Goal: Task Accomplishment & Management: Complete application form

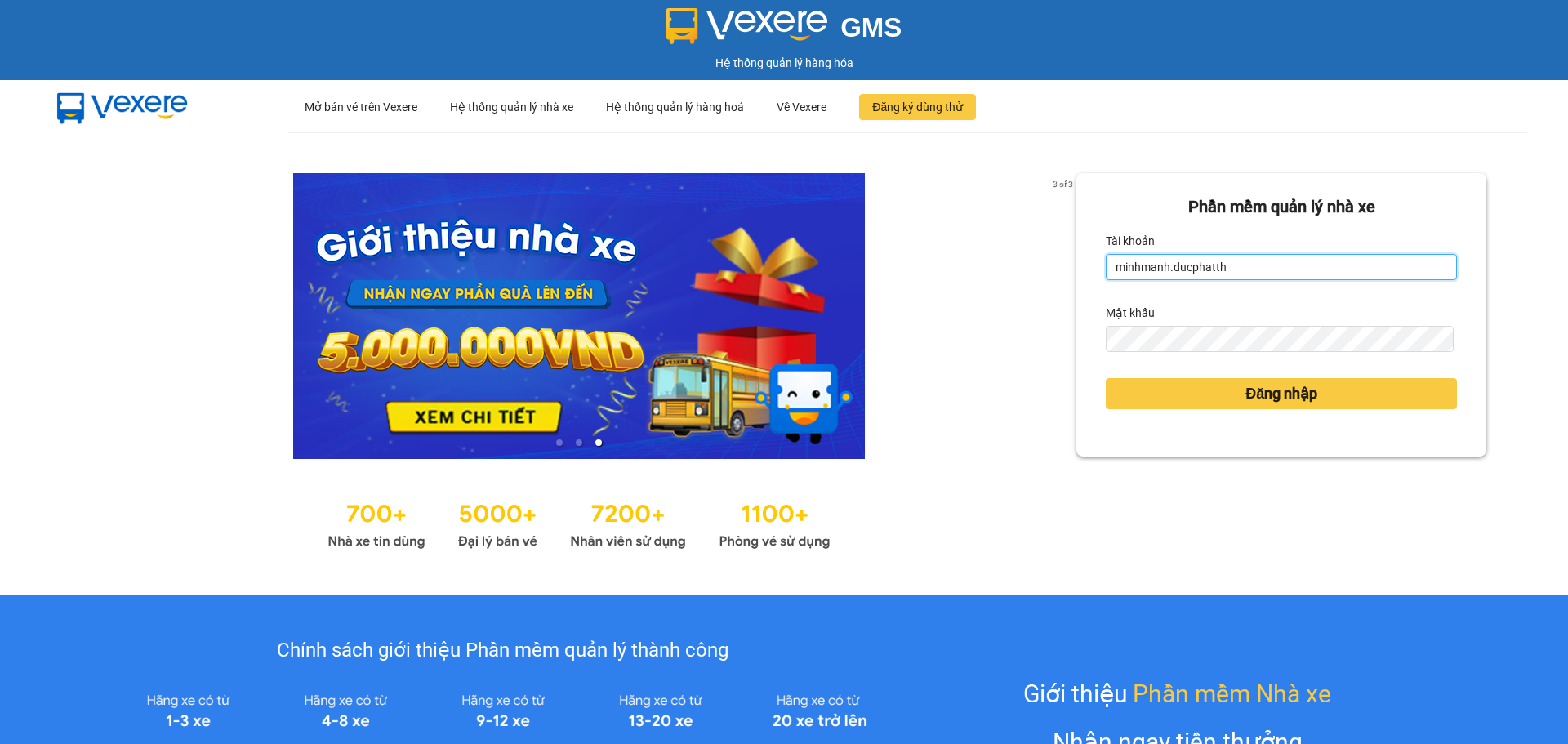
click at [1272, 266] on input "minhmanh.ducphatth" at bounding box center [1281, 267] width 351 height 26
type input "ltmai.ducphatth"
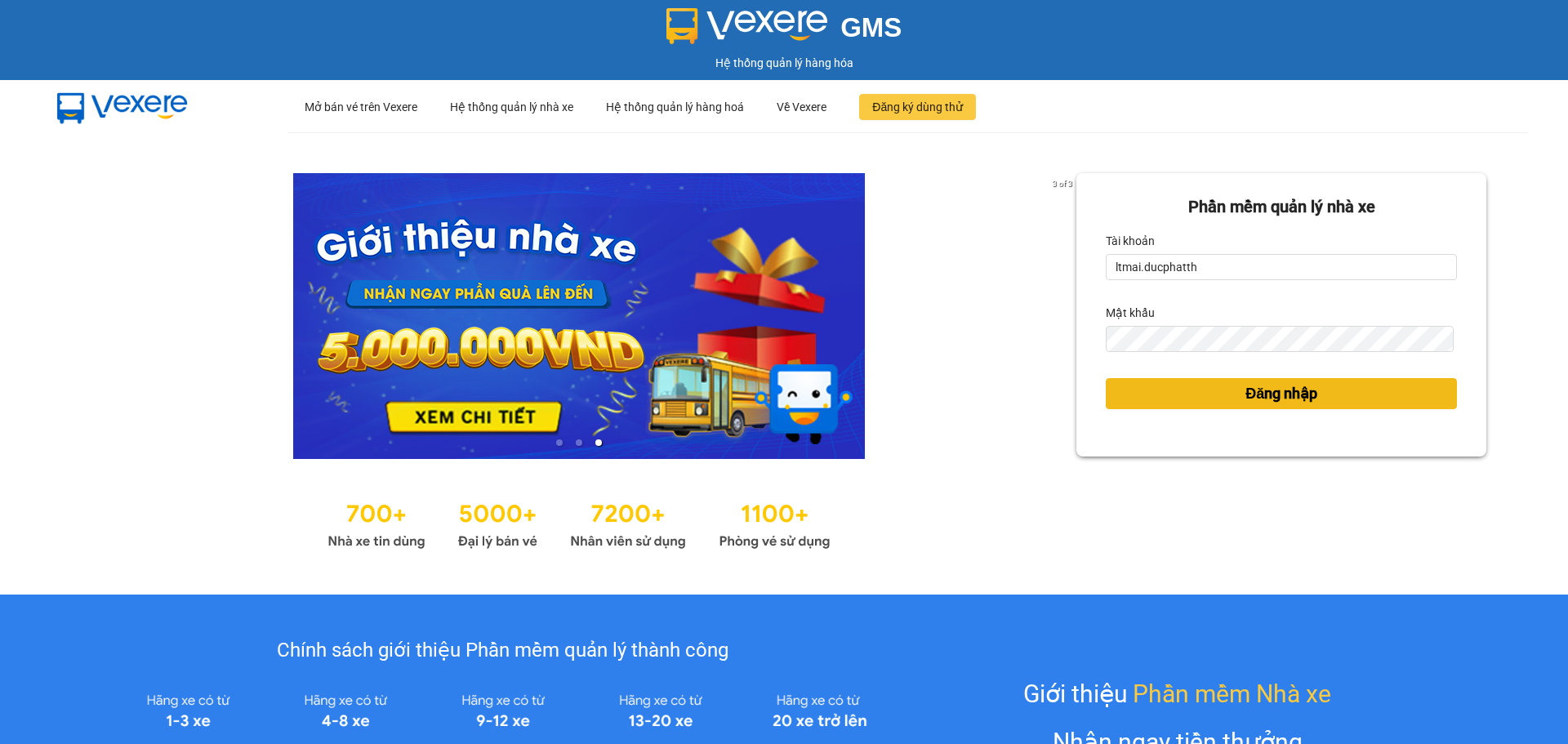
click at [1246, 384] on span "Đăng nhập" at bounding box center [1281, 394] width 72 height 22
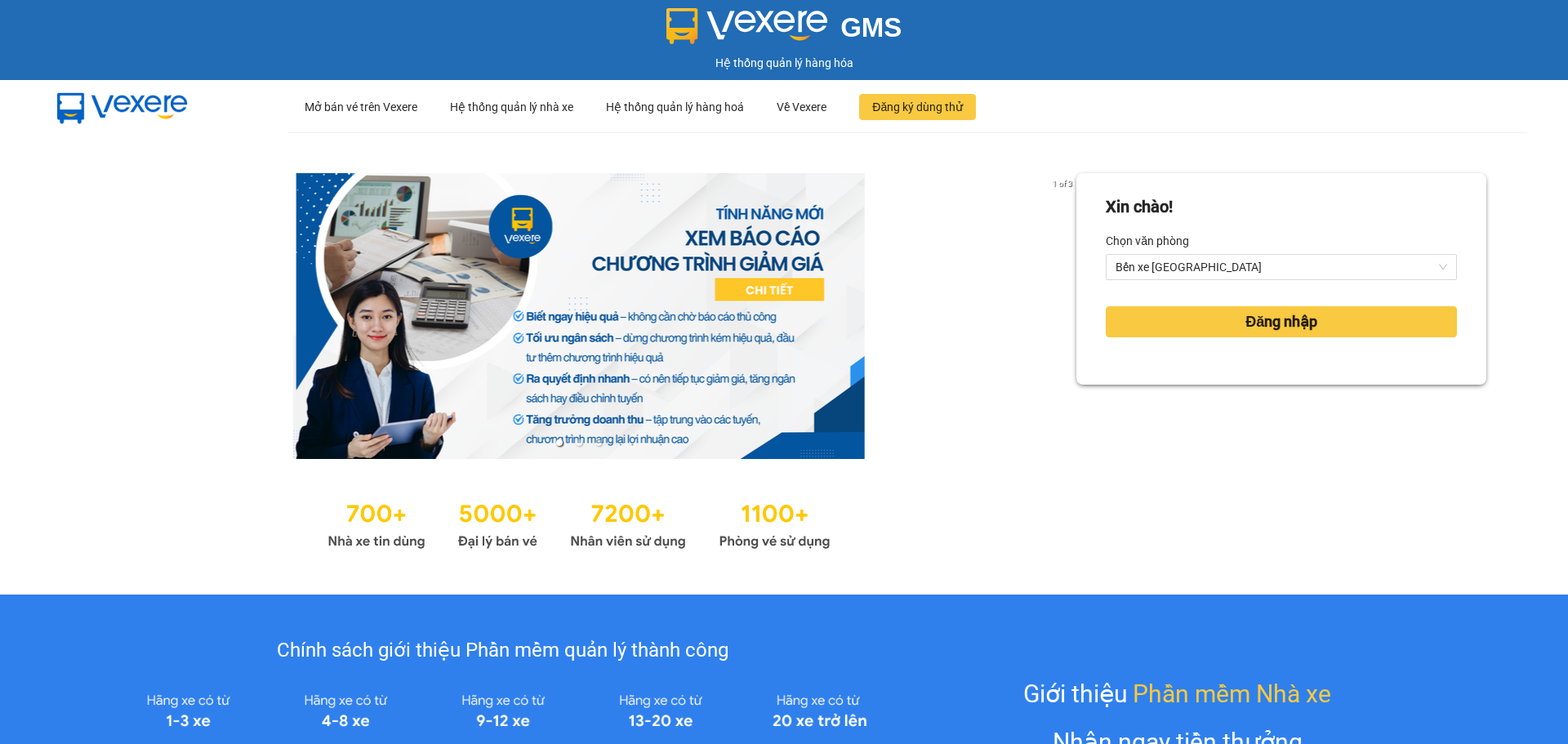
click at [1260, 305] on div "Đăng nhập" at bounding box center [1281, 321] width 351 height 44
click at [1260, 327] on span "Đăng nhập" at bounding box center [1281, 321] width 72 height 22
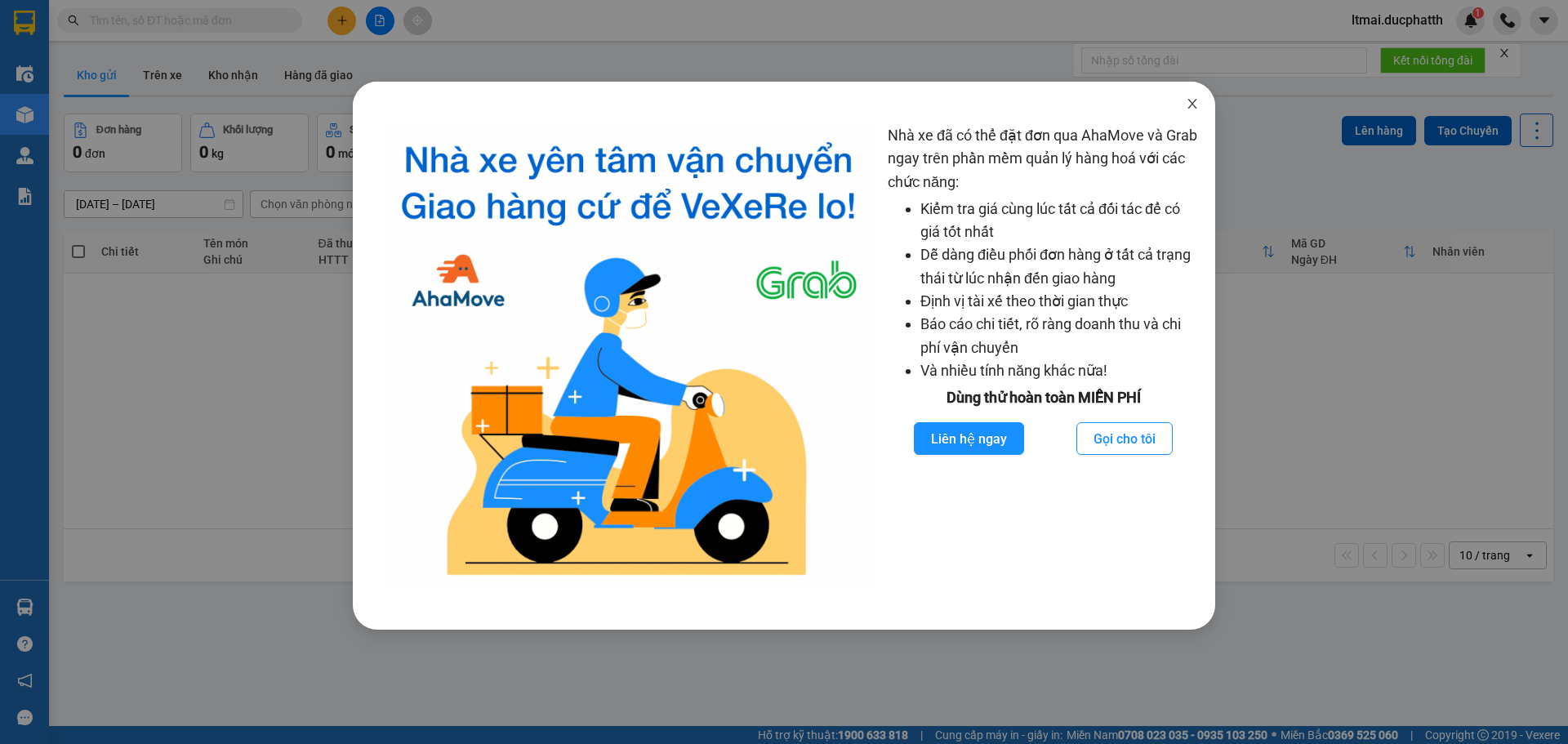
click at [1196, 104] on icon "close" at bounding box center [1192, 104] width 13 height 13
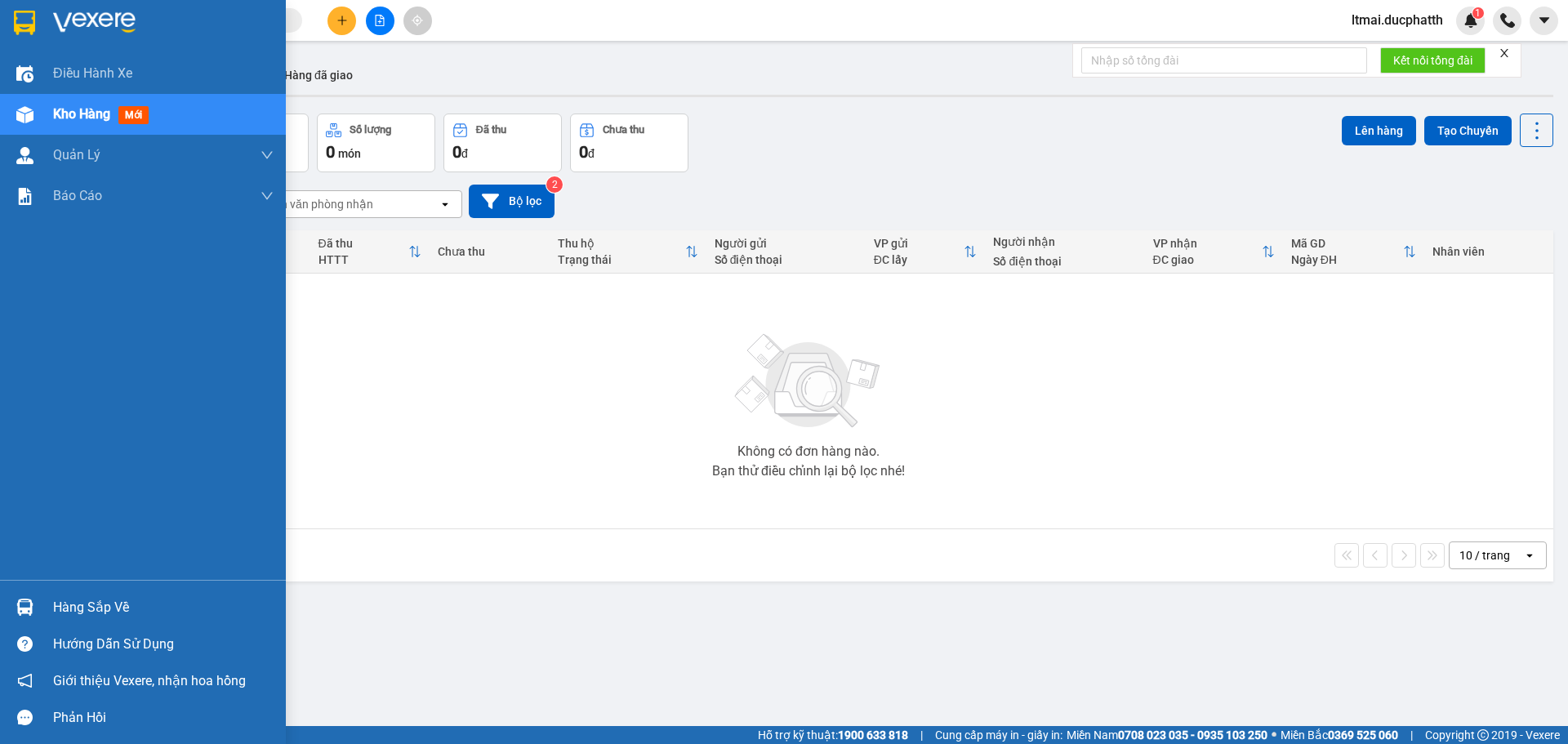
click at [35, 591] on div "Hàng sắp về" at bounding box center [142, 606] width 286 height 37
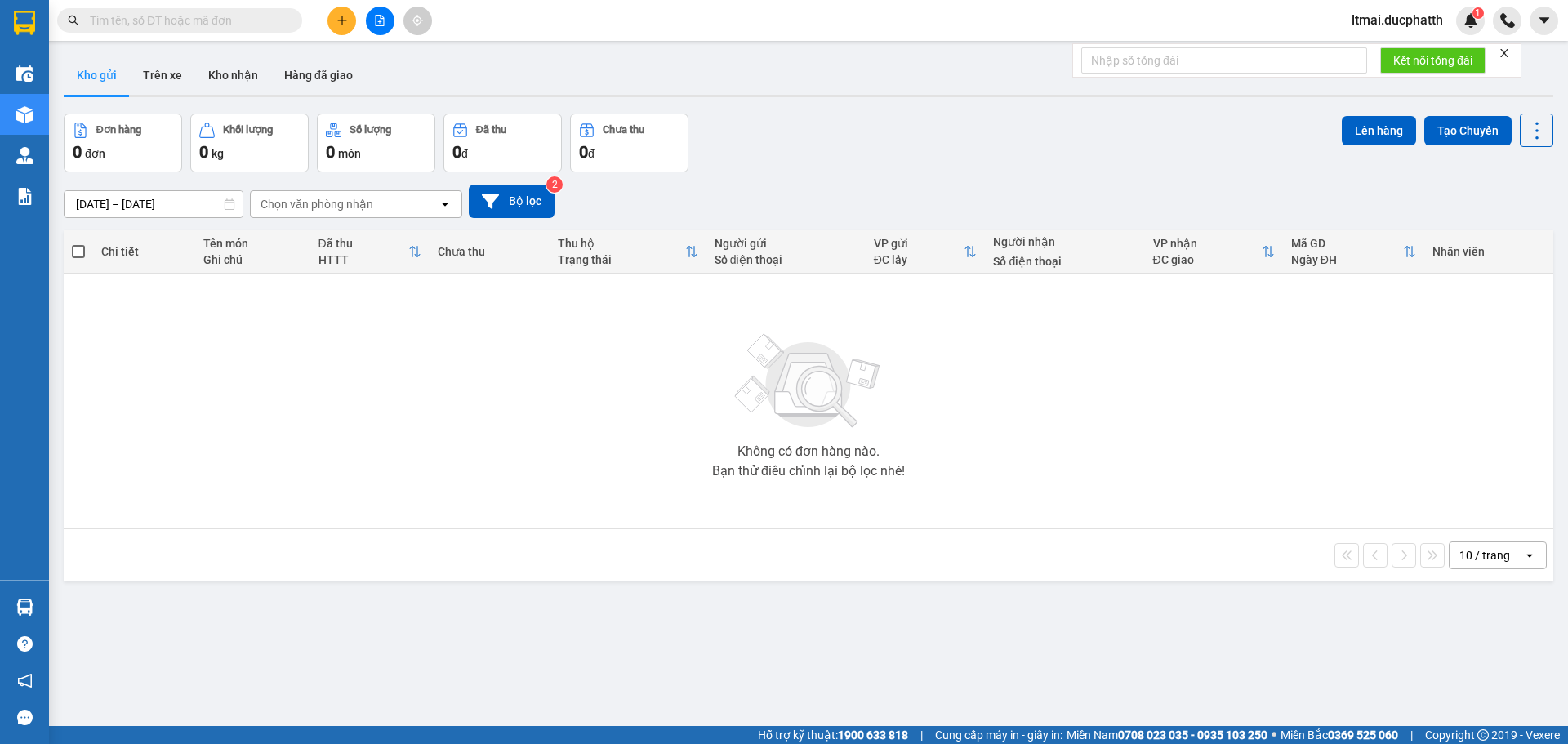
click at [581, 480] on section "Kết quả tìm kiếm ( 0 ) Bộ lọc No Data ltmai.ducphatth 1 Điều hành xe Kho hàng m…" at bounding box center [784, 372] width 1568 height 744
click at [237, 78] on button "Kho nhận" at bounding box center [232, 75] width 76 height 39
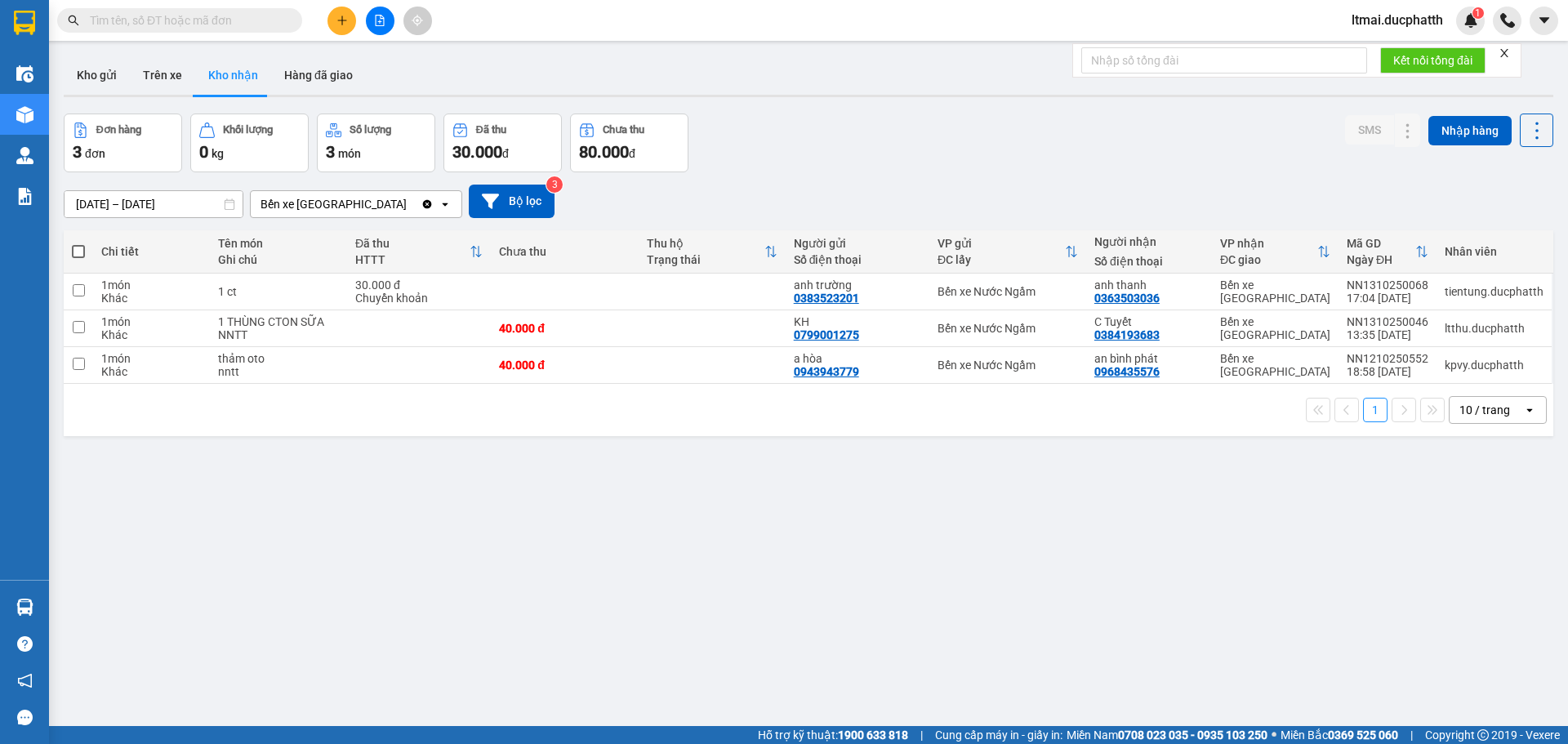
click at [333, 21] on button at bounding box center [341, 21] width 28 height 28
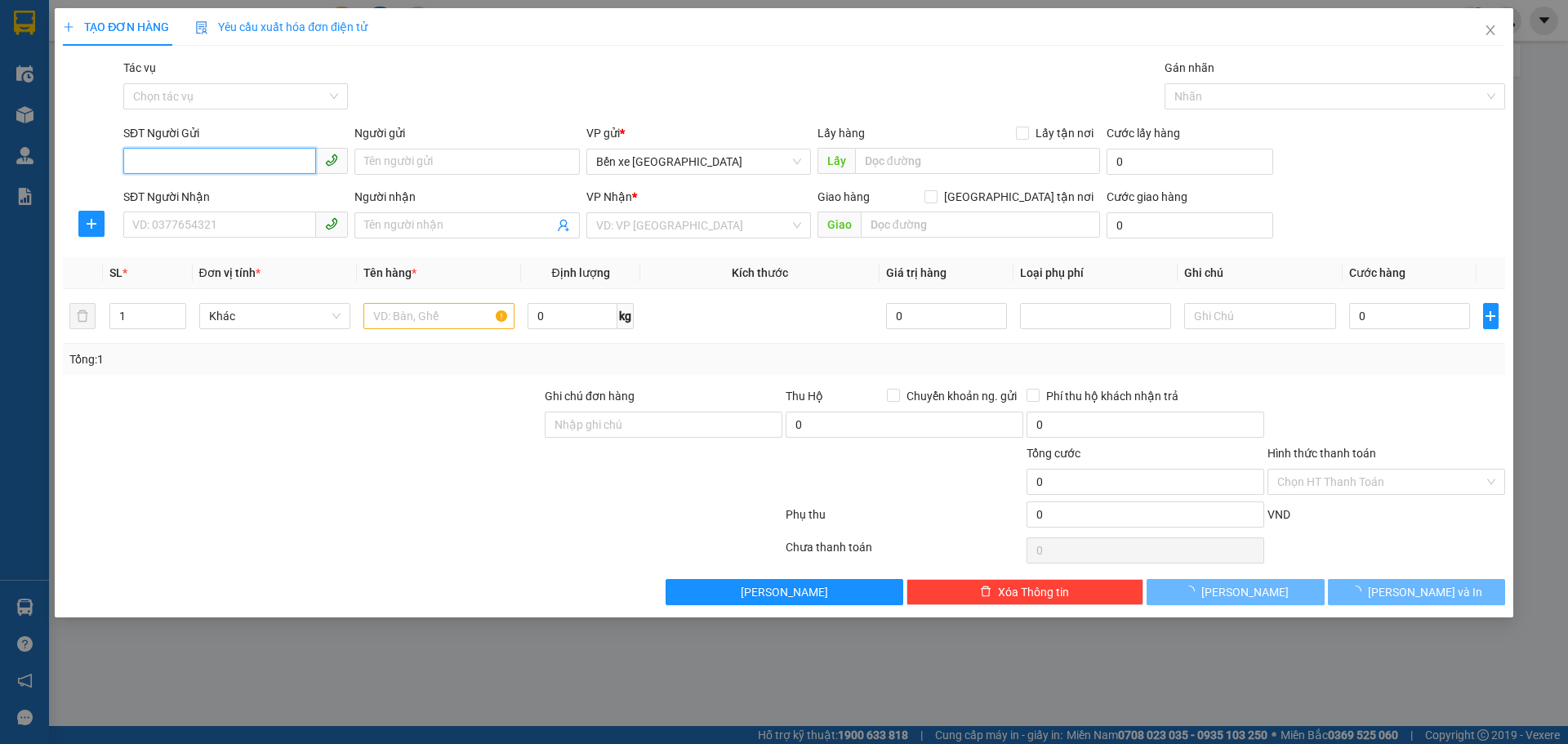
click at [226, 169] on input "SĐT Người Gửi" at bounding box center [220, 161] width 193 height 26
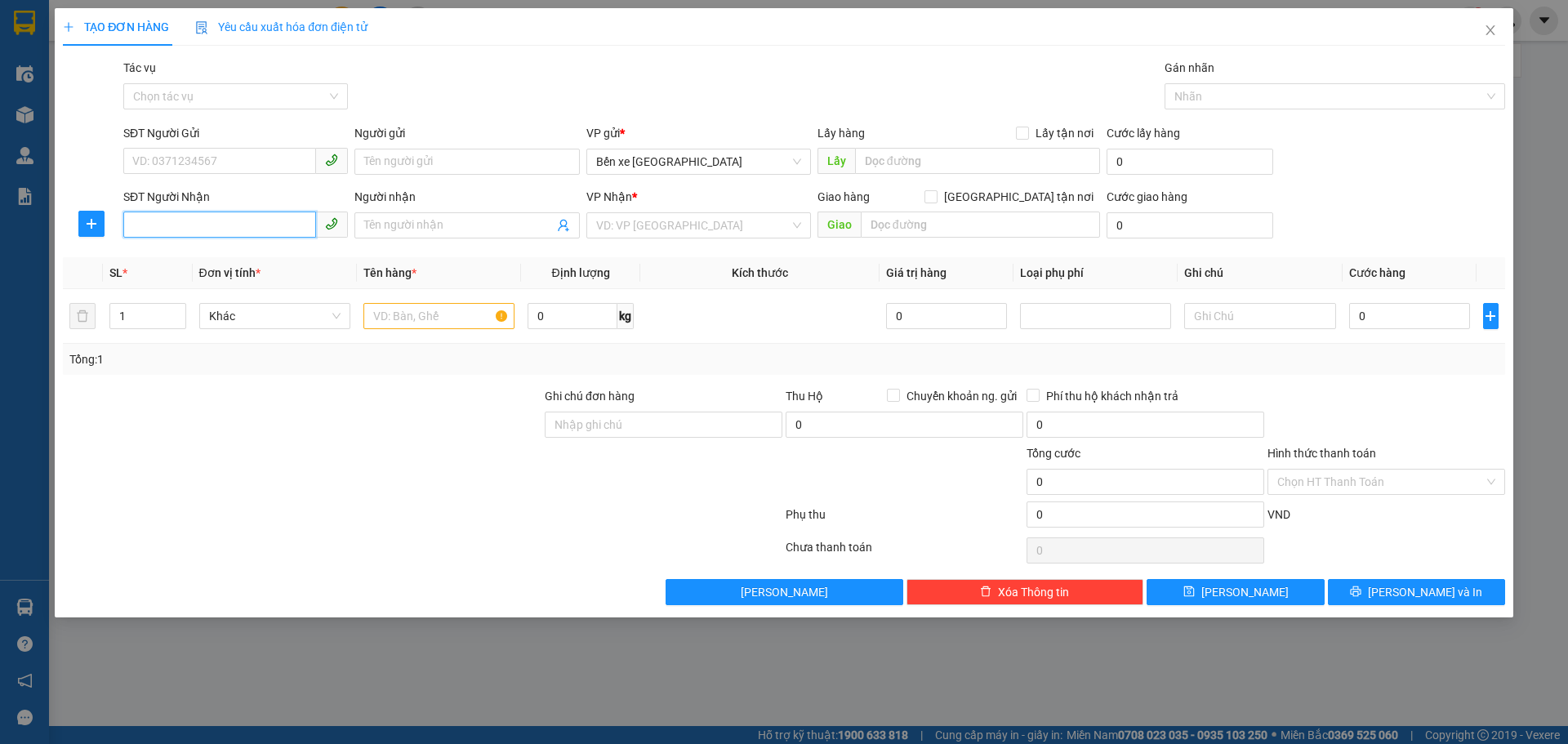
click at [230, 219] on input "SĐT Người Nhận" at bounding box center [220, 225] width 193 height 26
paste input "0846085289"
type input "0846085289"
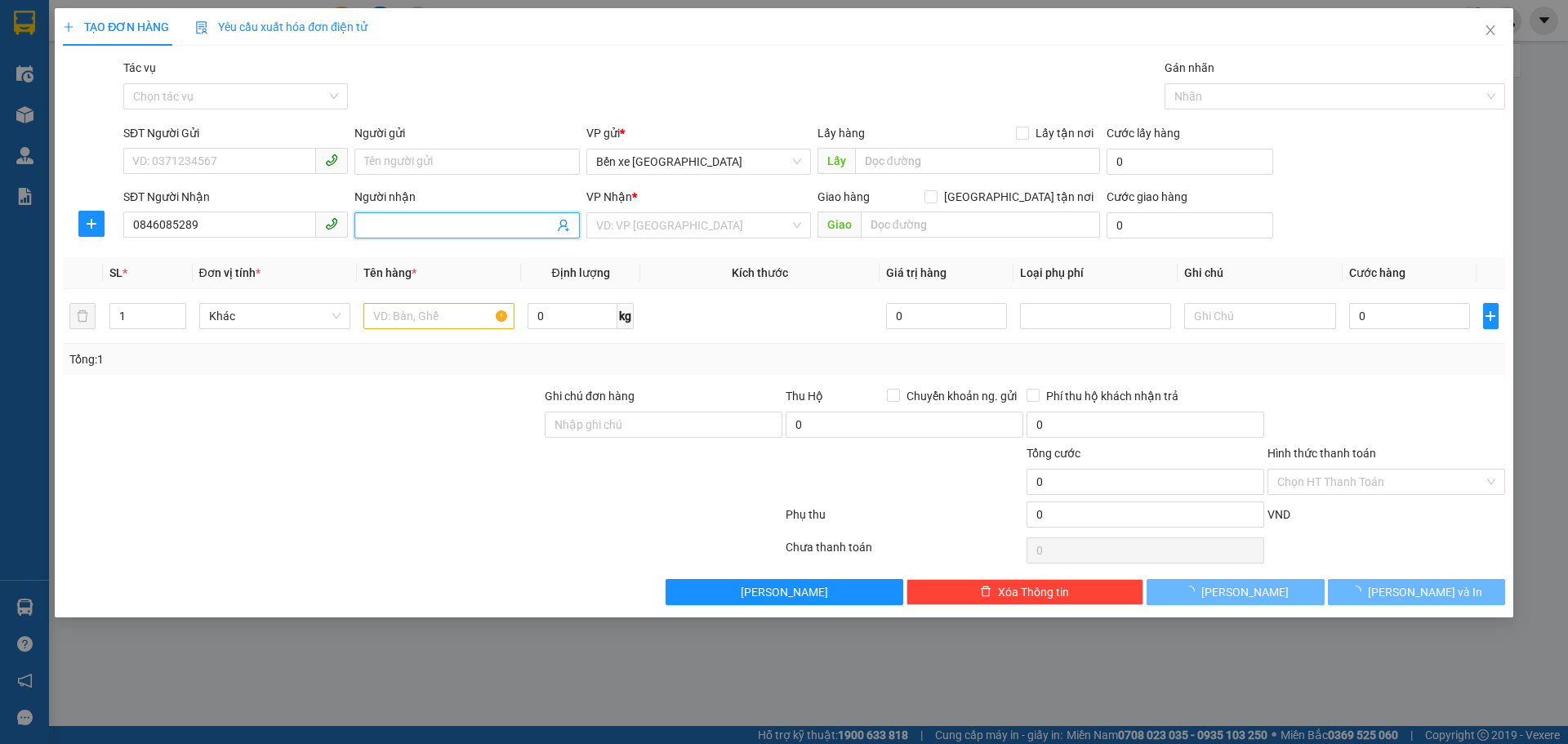
click at [419, 224] on input "Người nhận" at bounding box center [458, 225] width 188 height 18
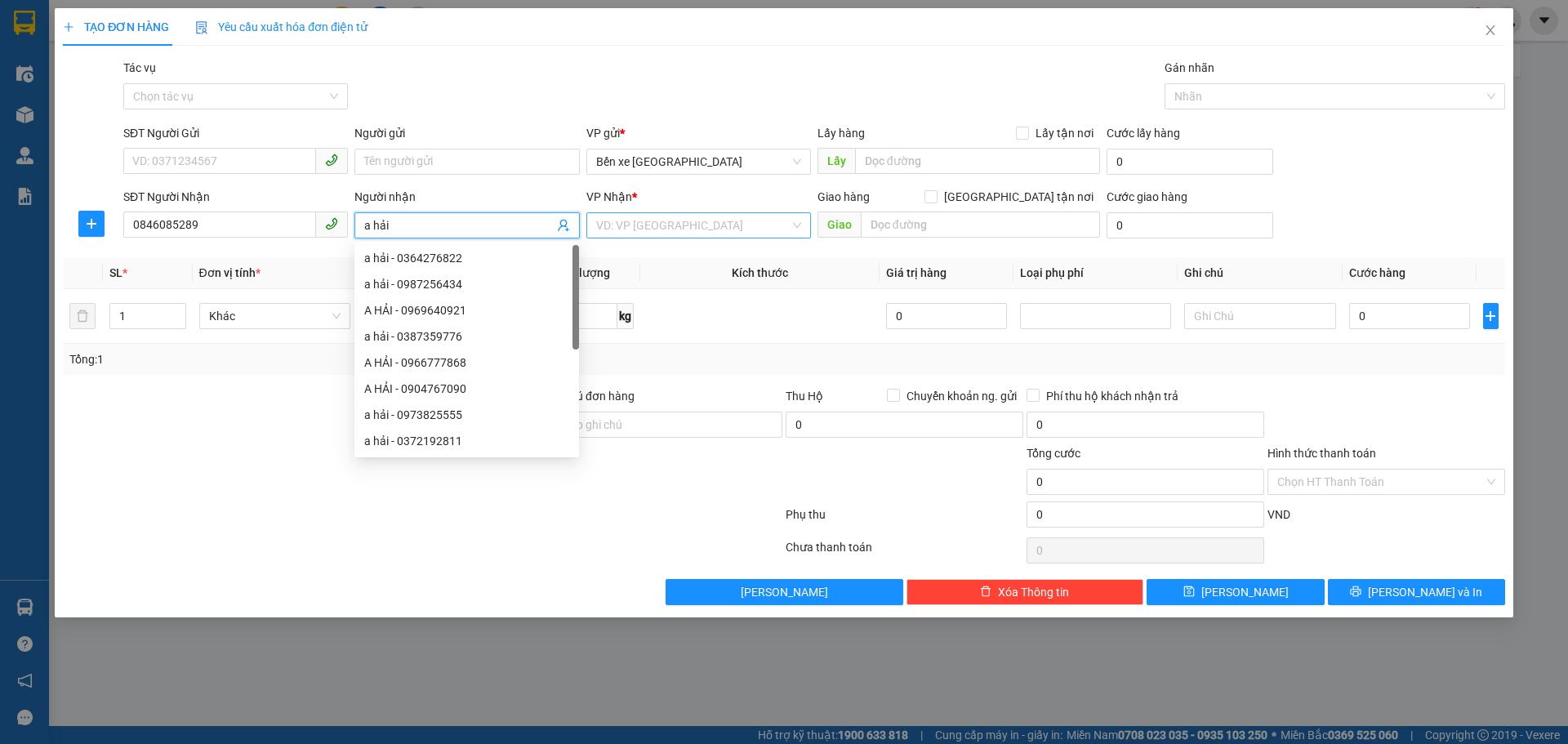
type input "a hải"
click at [709, 227] on input "search" at bounding box center [693, 225] width 194 height 24
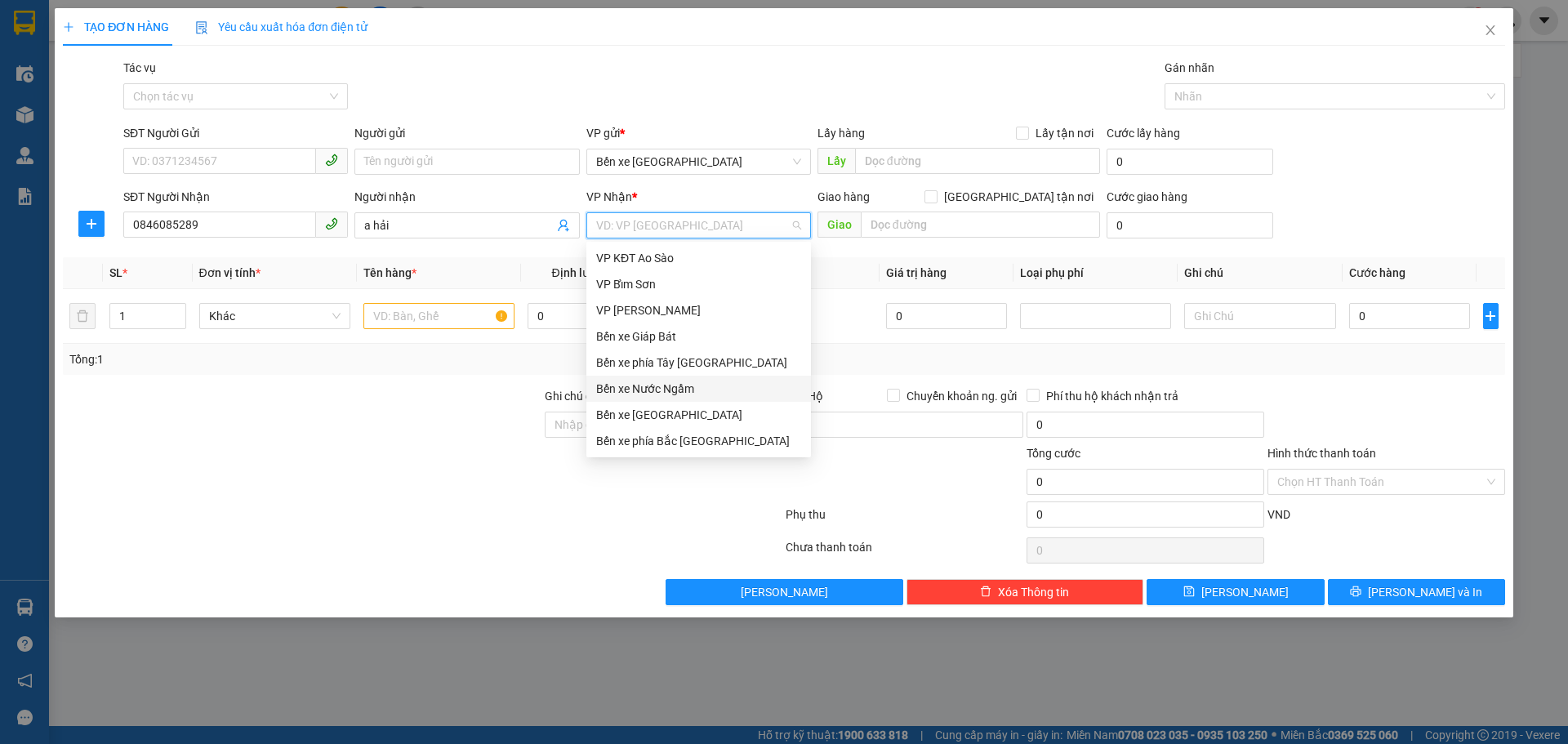
click at [655, 386] on div "Bến xe Nước Ngầm" at bounding box center [698, 388] width 205 height 18
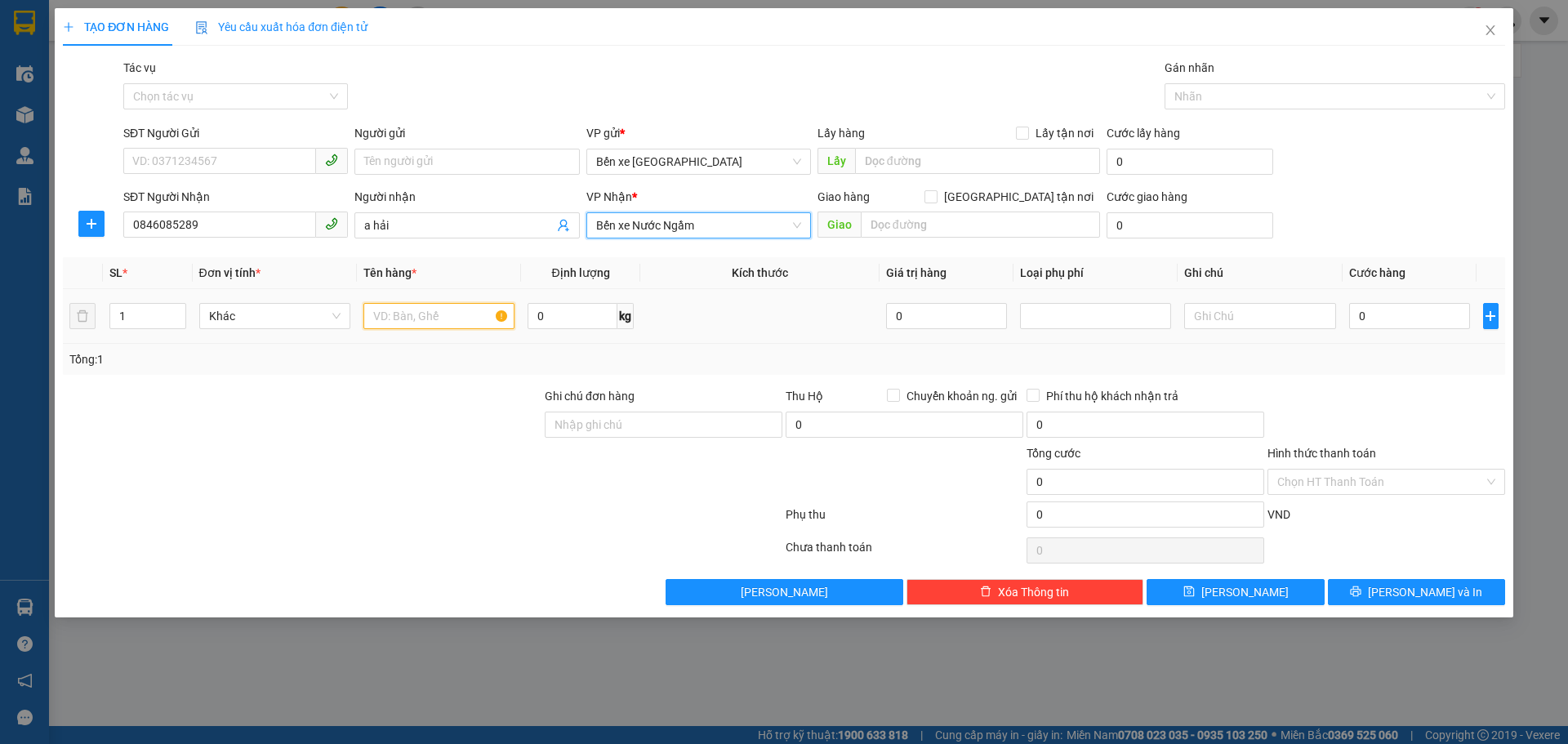
click at [454, 319] on input "text" at bounding box center [439, 316] width 151 height 26
type input "1 xe ab"
click at [1409, 326] on input "0" at bounding box center [1410, 316] width 122 height 26
type input "3"
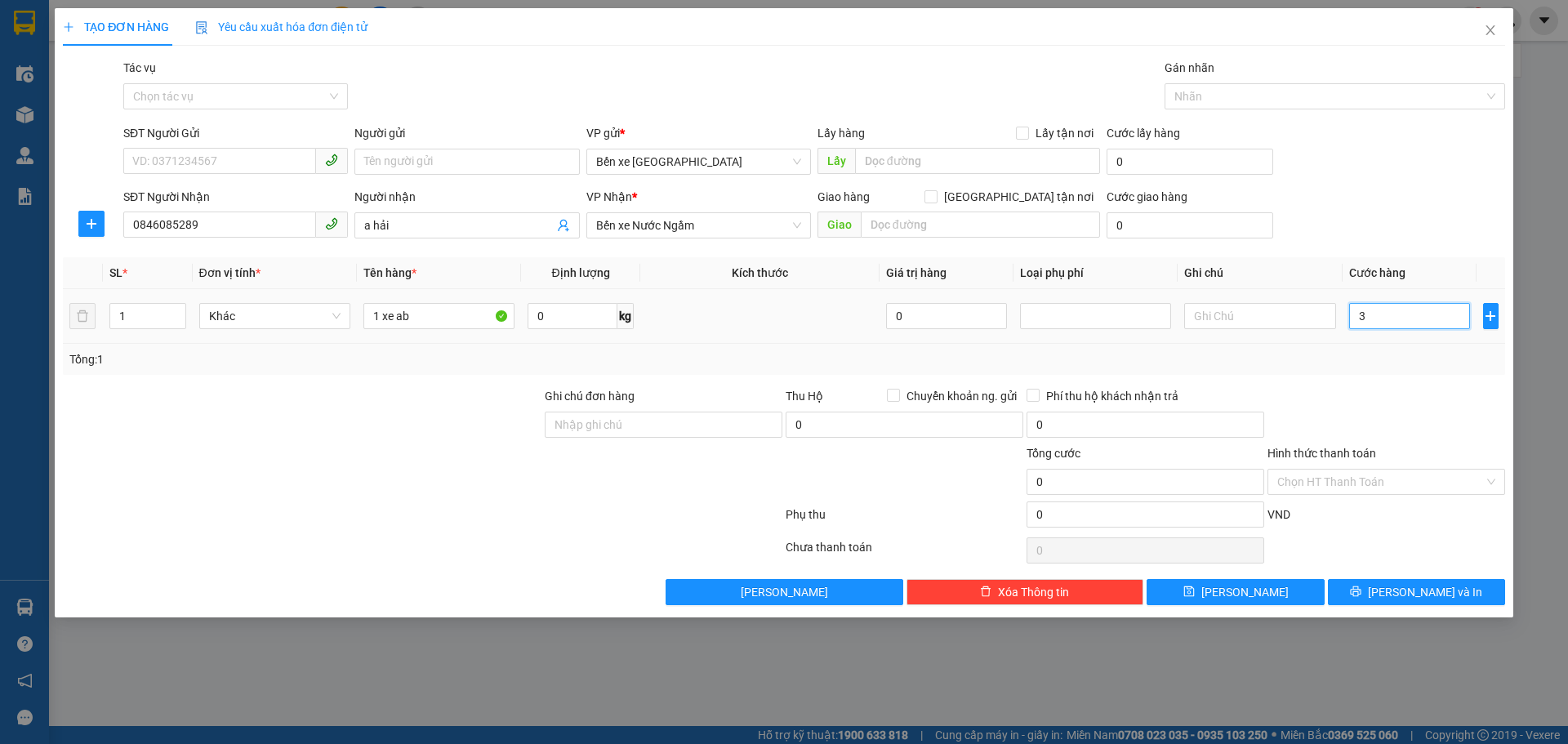
type input "3"
type input "30"
type input "300"
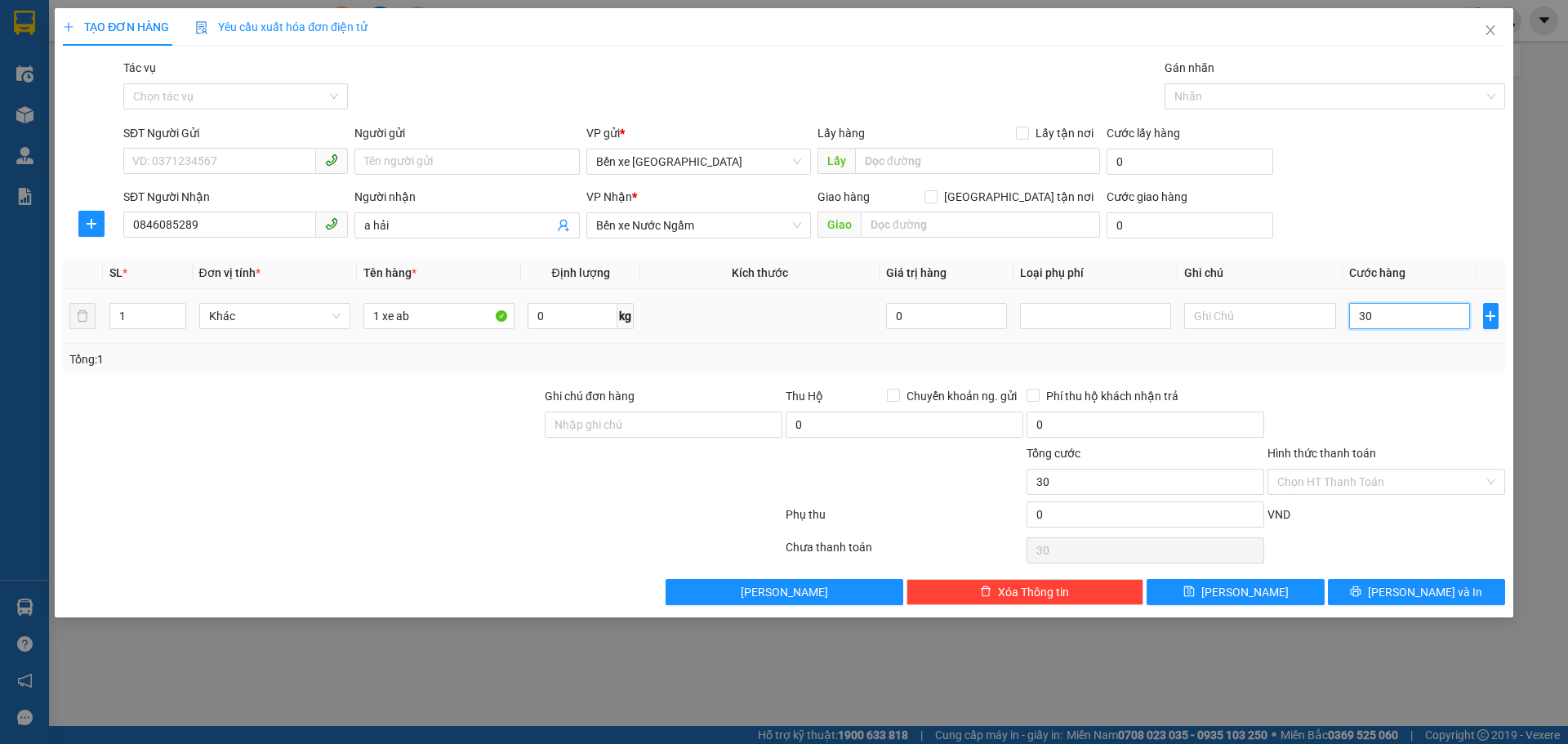
type input "300"
type input "3.000"
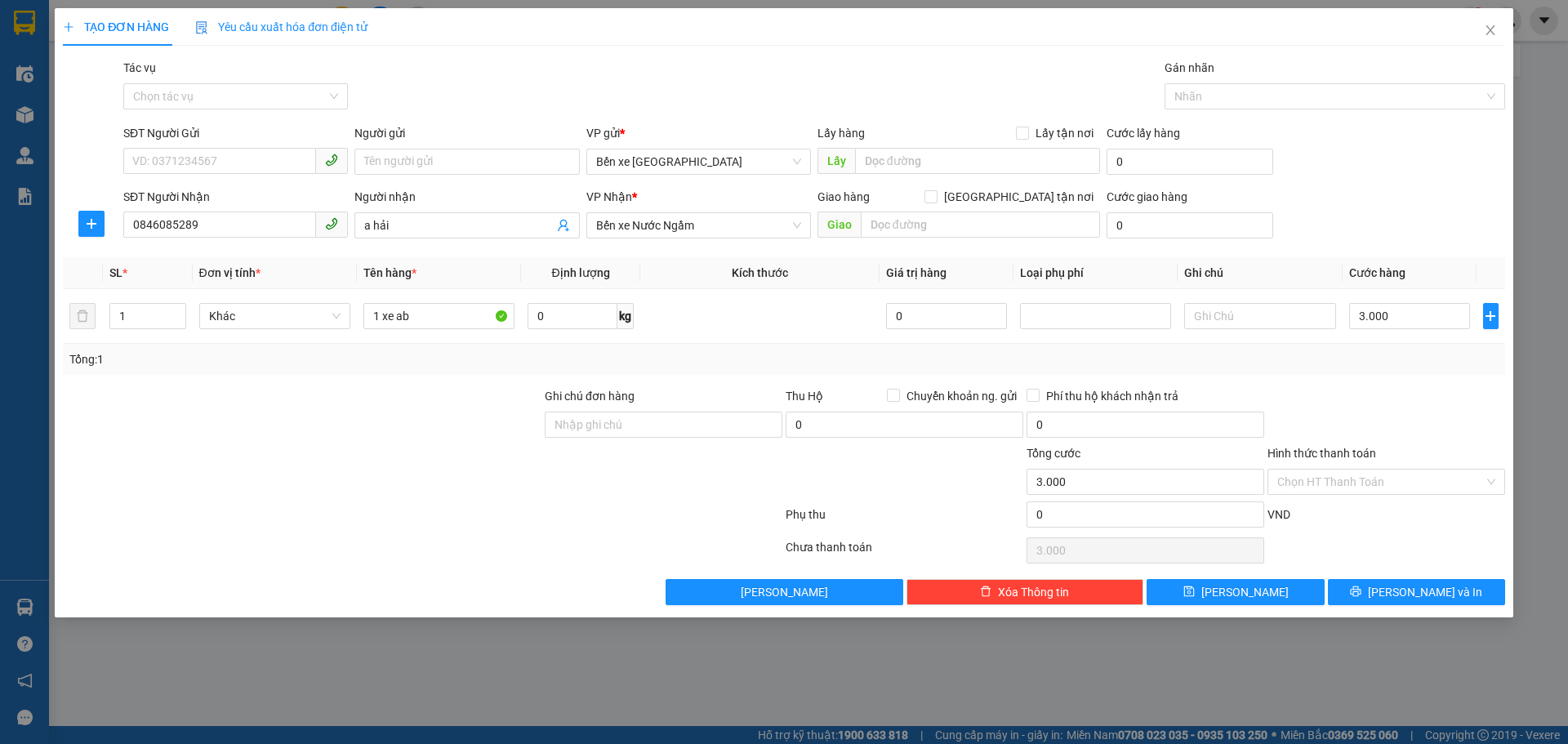
click at [1383, 368] on div "Tổng: 1" at bounding box center [784, 359] width 1442 height 31
type input "3.000.000"
click at [1408, 315] on input "3.000.000" at bounding box center [1410, 316] width 122 height 26
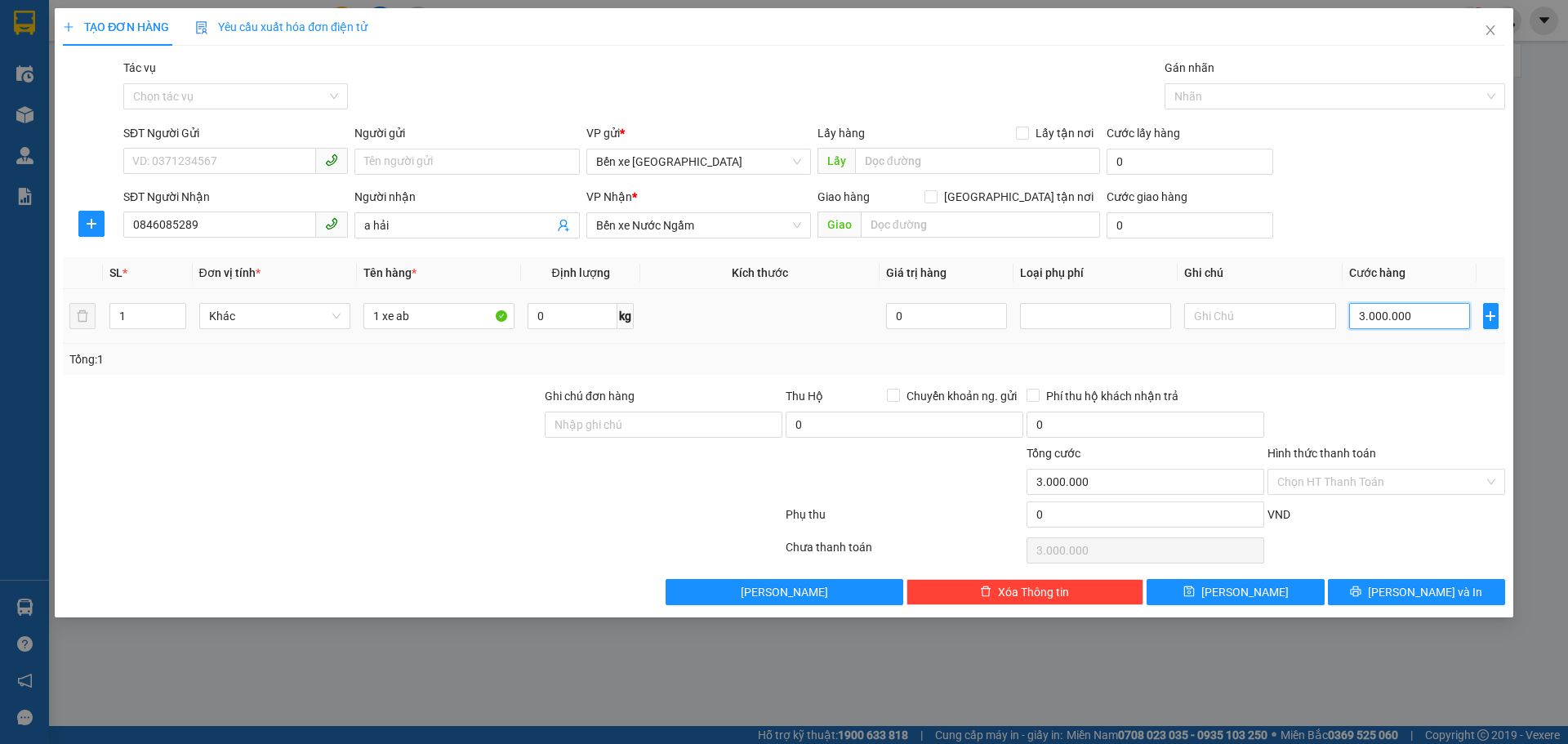
type input "3"
type input "30"
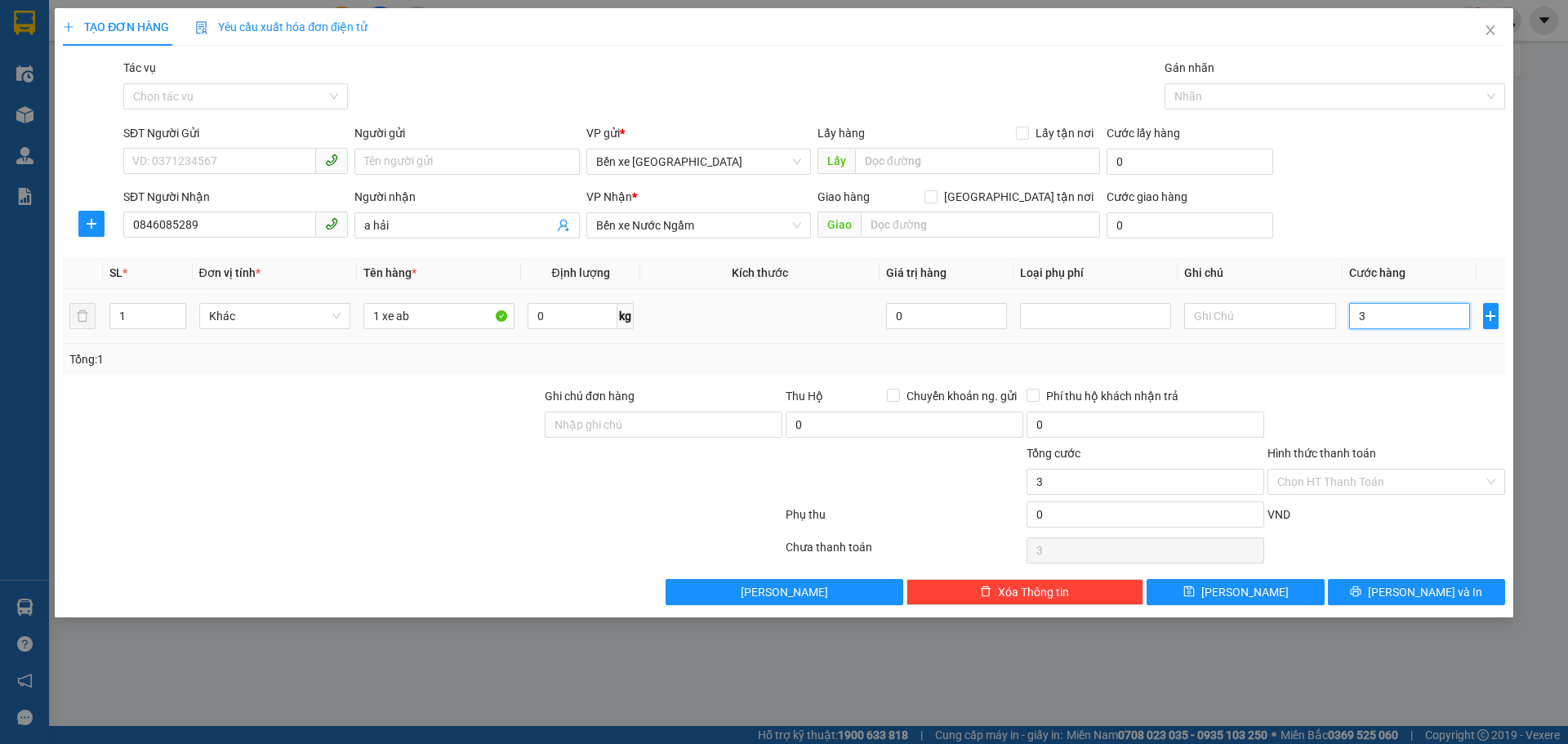
type input "30"
type input "300"
type input "300.000"
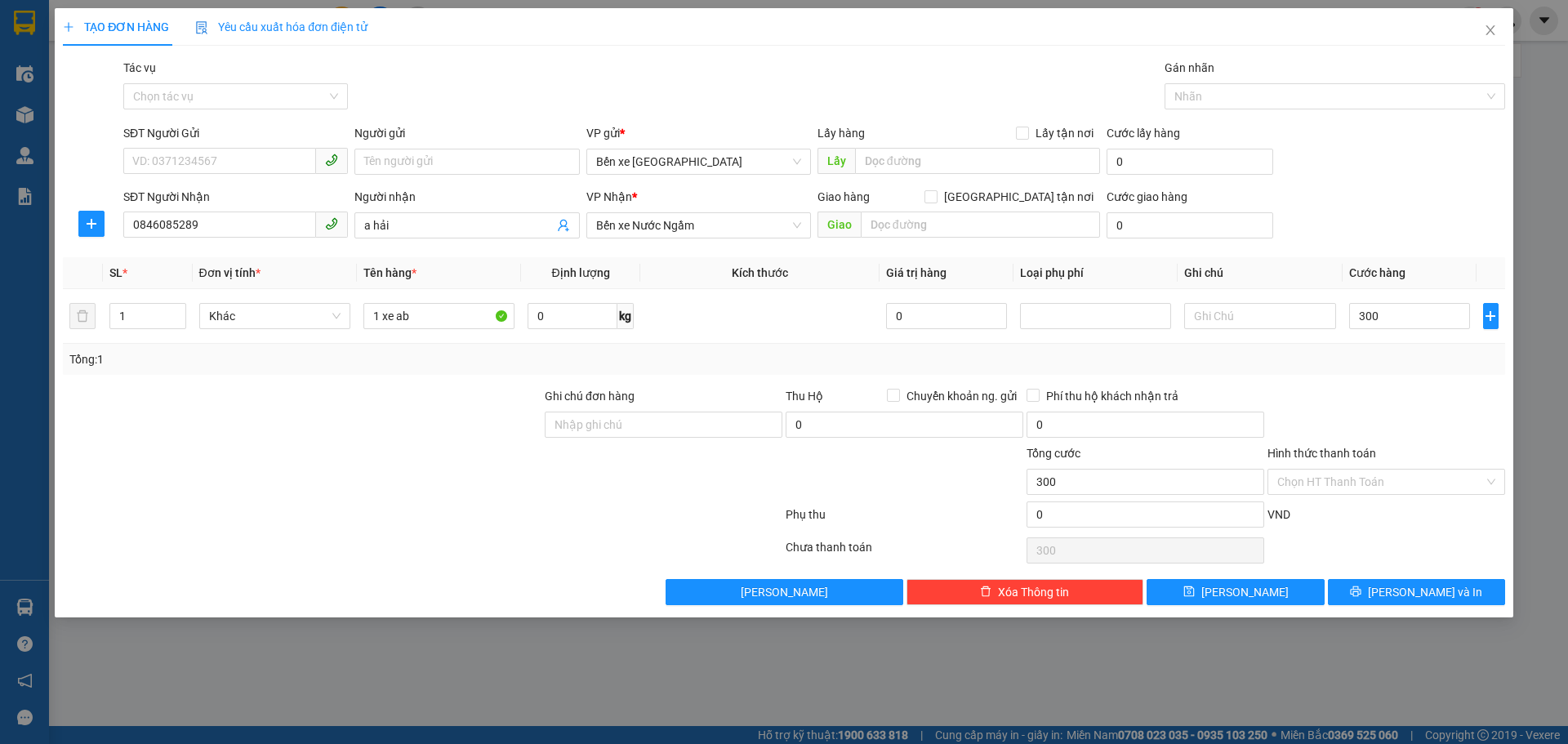
type input "300.000"
click at [1393, 358] on div "Tổng: 1" at bounding box center [784, 359] width 1429 height 18
click at [1195, 588] on button "Lưu" at bounding box center [1234, 592] width 177 height 26
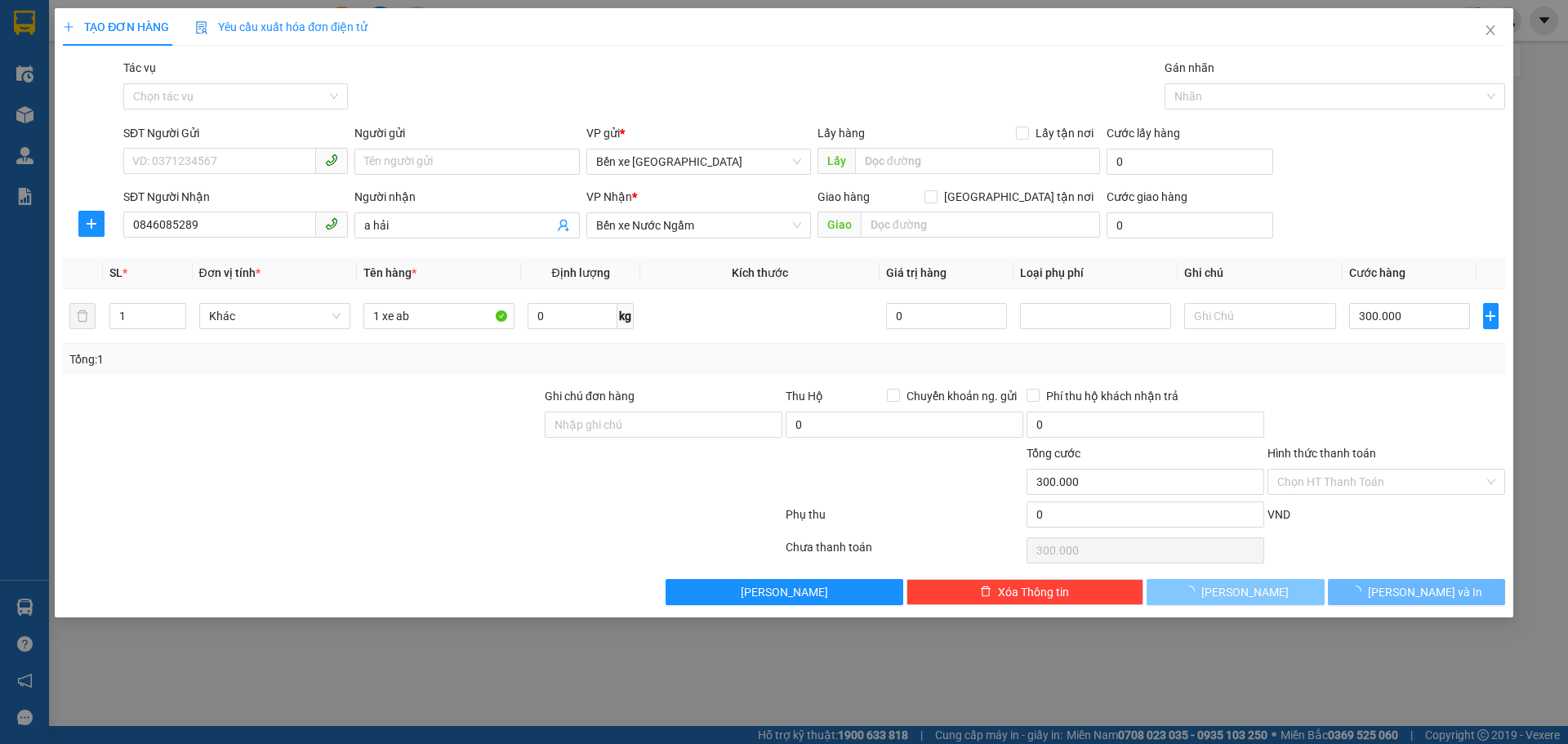
type input "0"
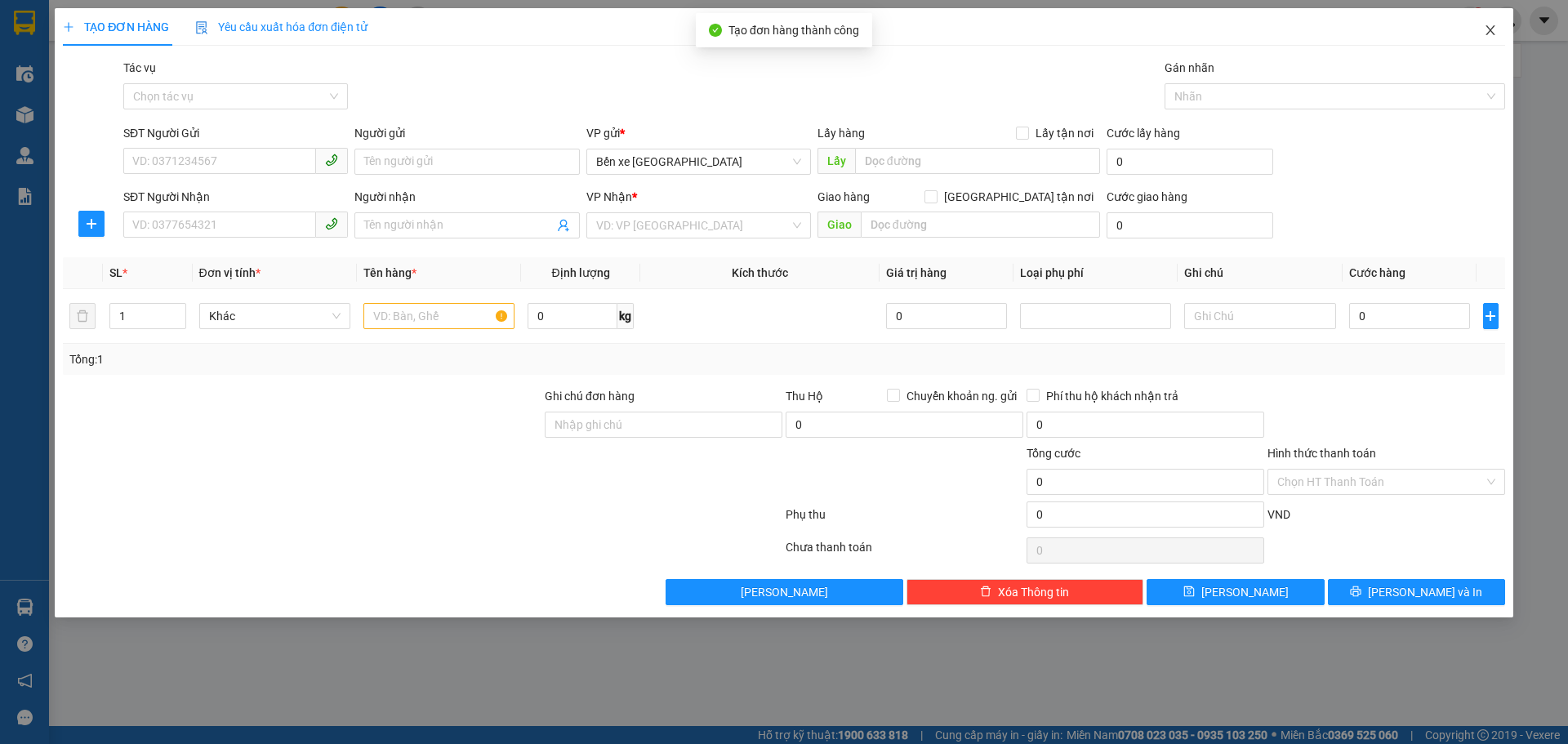
click at [1490, 32] on icon "close" at bounding box center [1490, 30] width 9 height 9
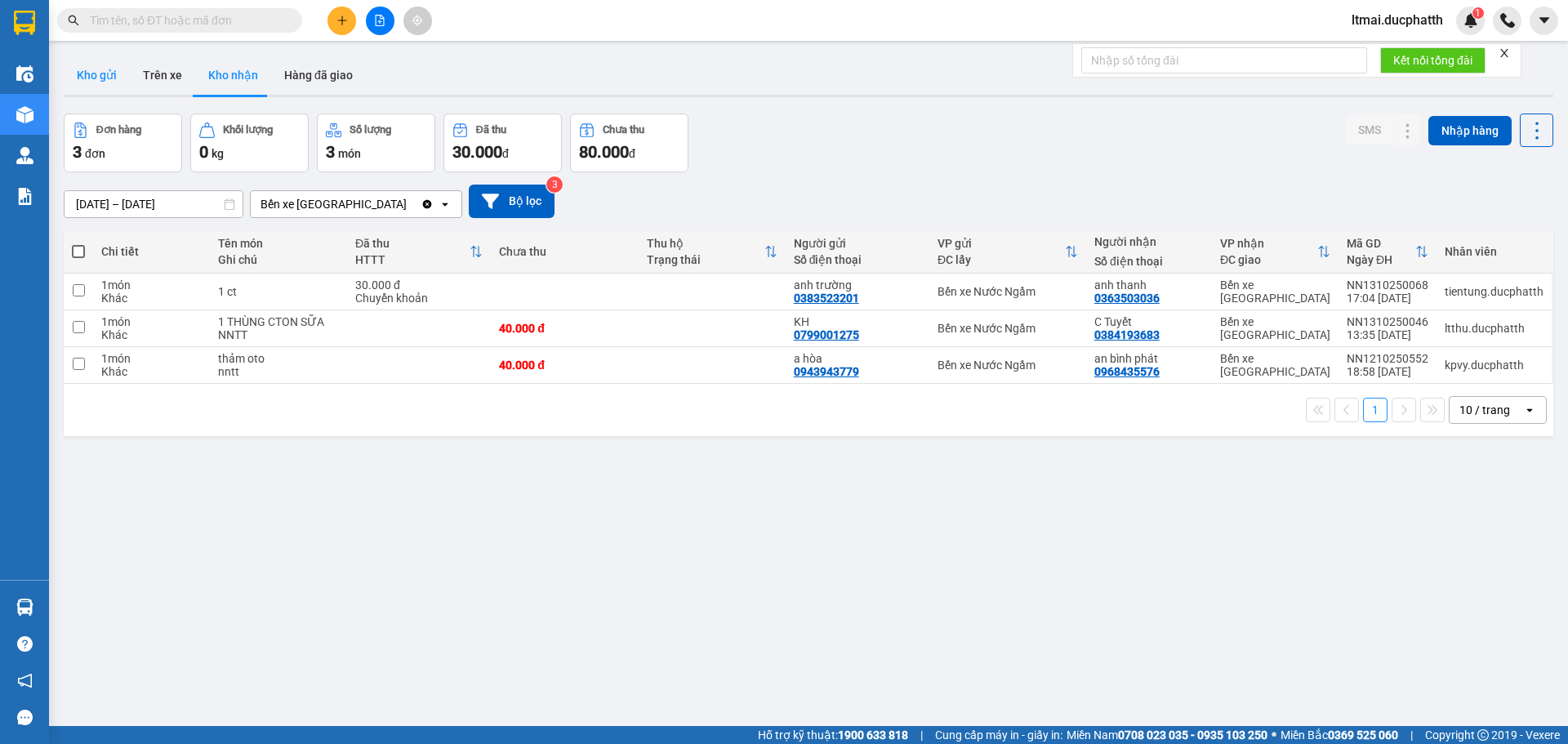
click at [106, 73] on button "Kho gửi" at bounding box center [97, 75] width 67 height 39
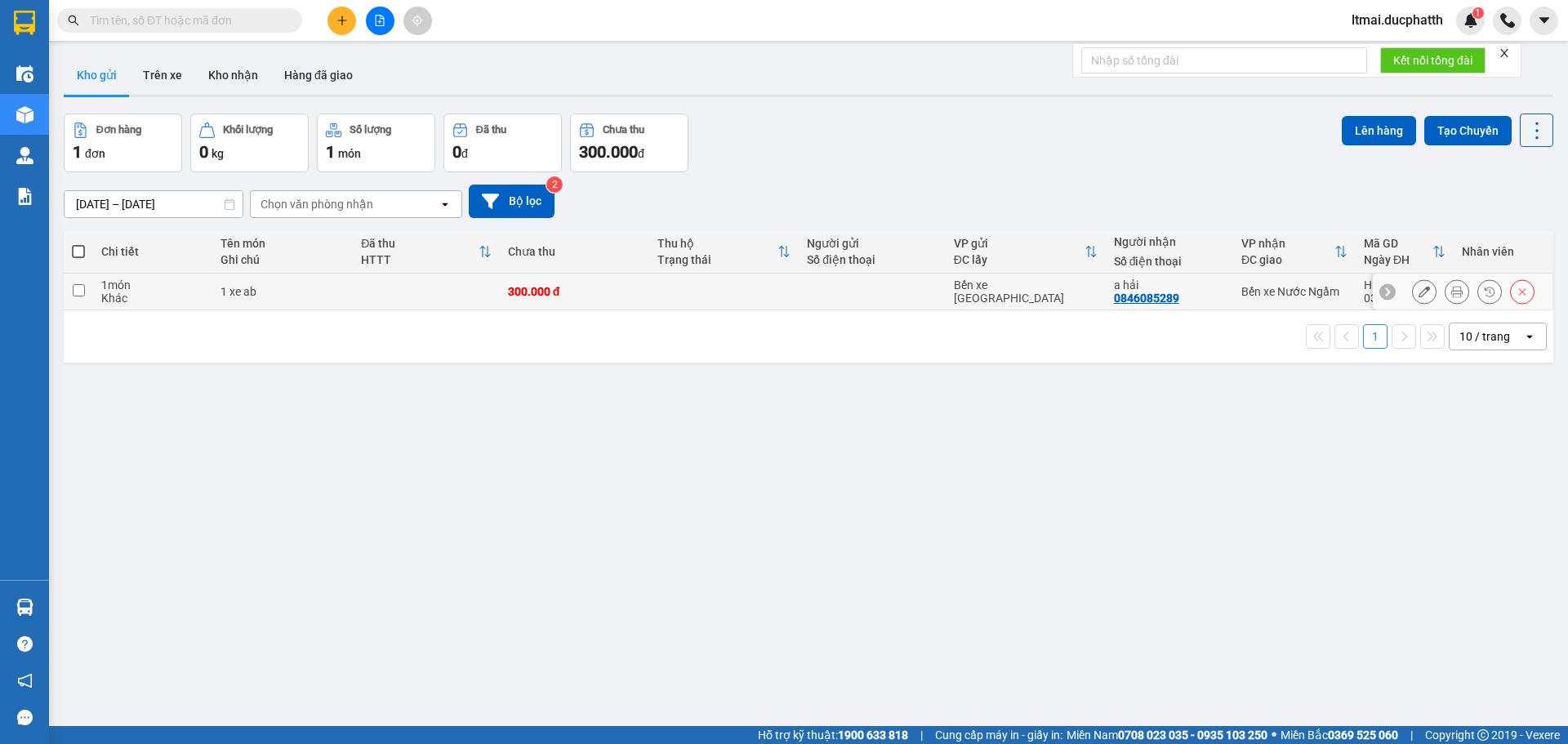
click at [202, 295] on div "Khác" at bounding box center [152, 298] width 102 height 13
checkbox input "true"
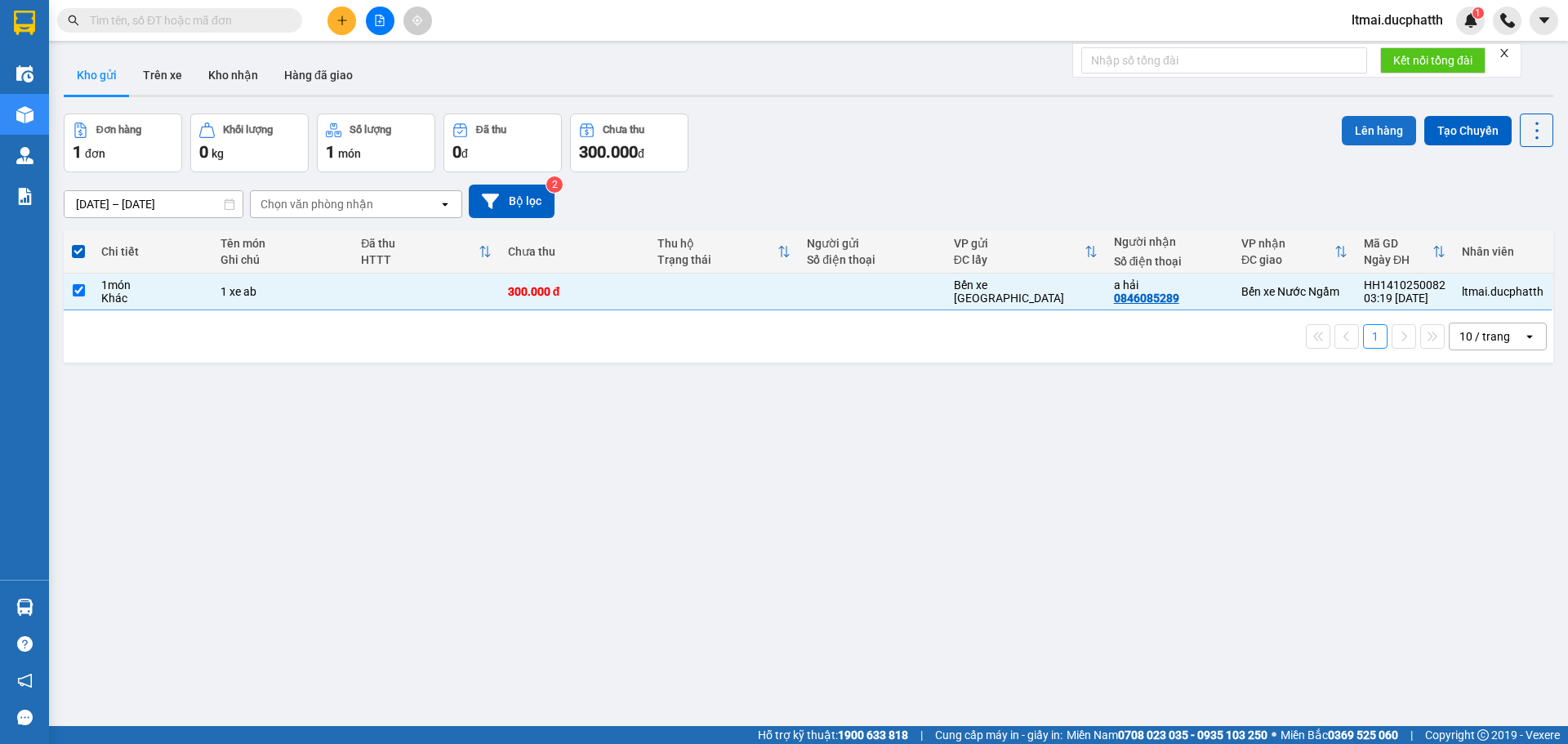
click at [1346, 124] on button "Lên hàng" at bounding box center [1379, 130] width 74 height 29
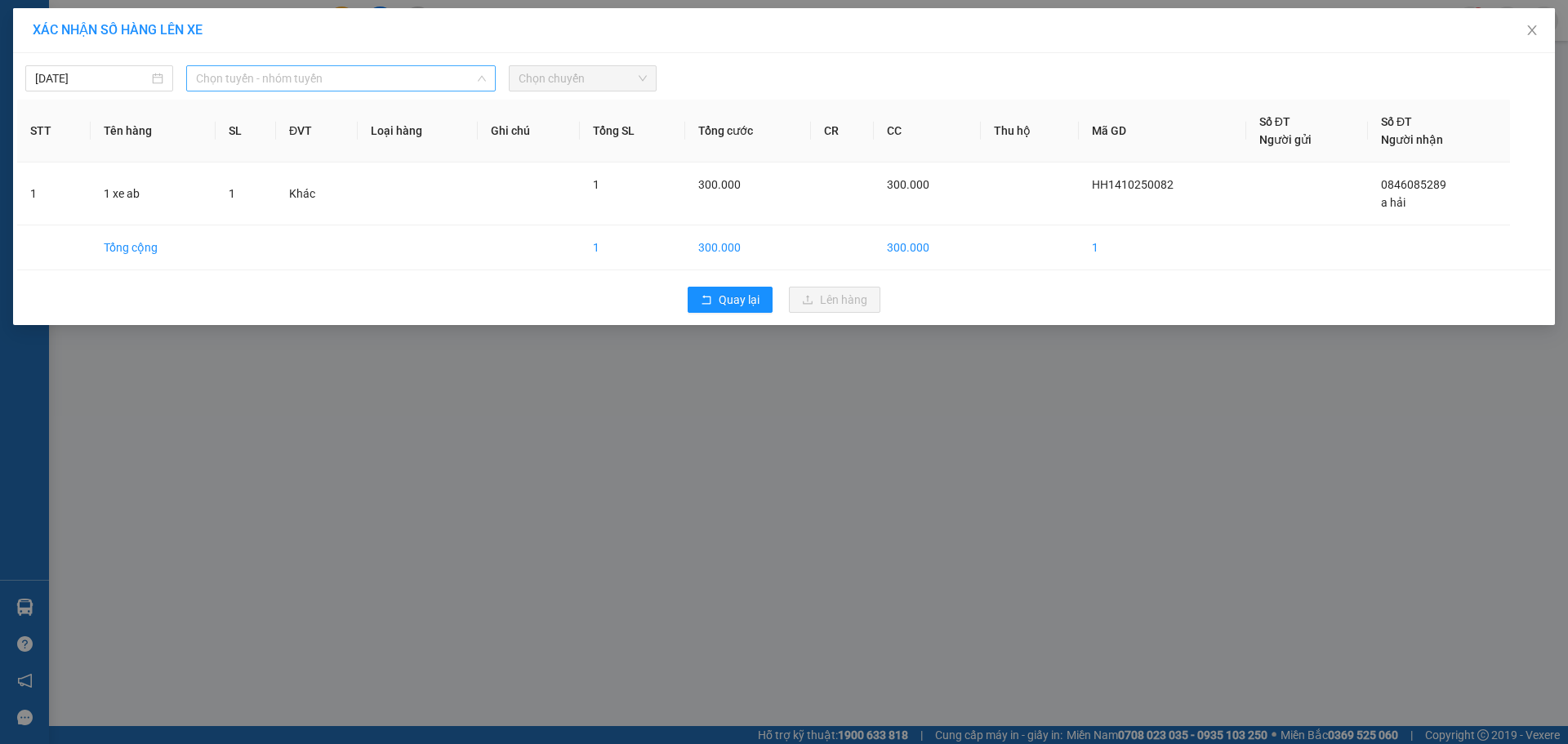
click at [285, 80] on span "Chọn tuyến - nhóm tuyến" at bounding box center [340, 79] width 290 height 24
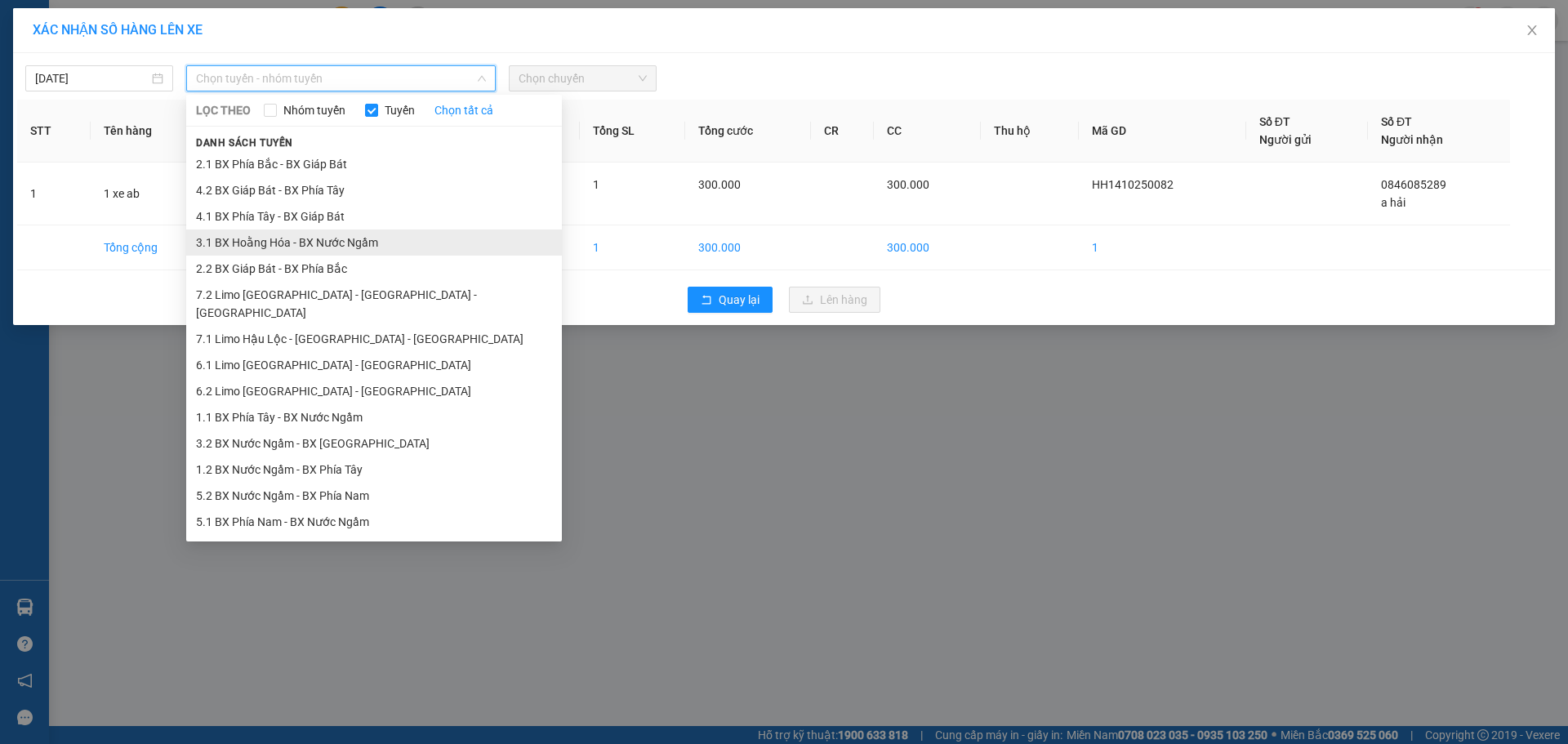
click at [232, 240] on li "3.1 BX Hoằng Hóa - BX Nước Ngầm" at bounding box center [374, 243] width 376 height 26
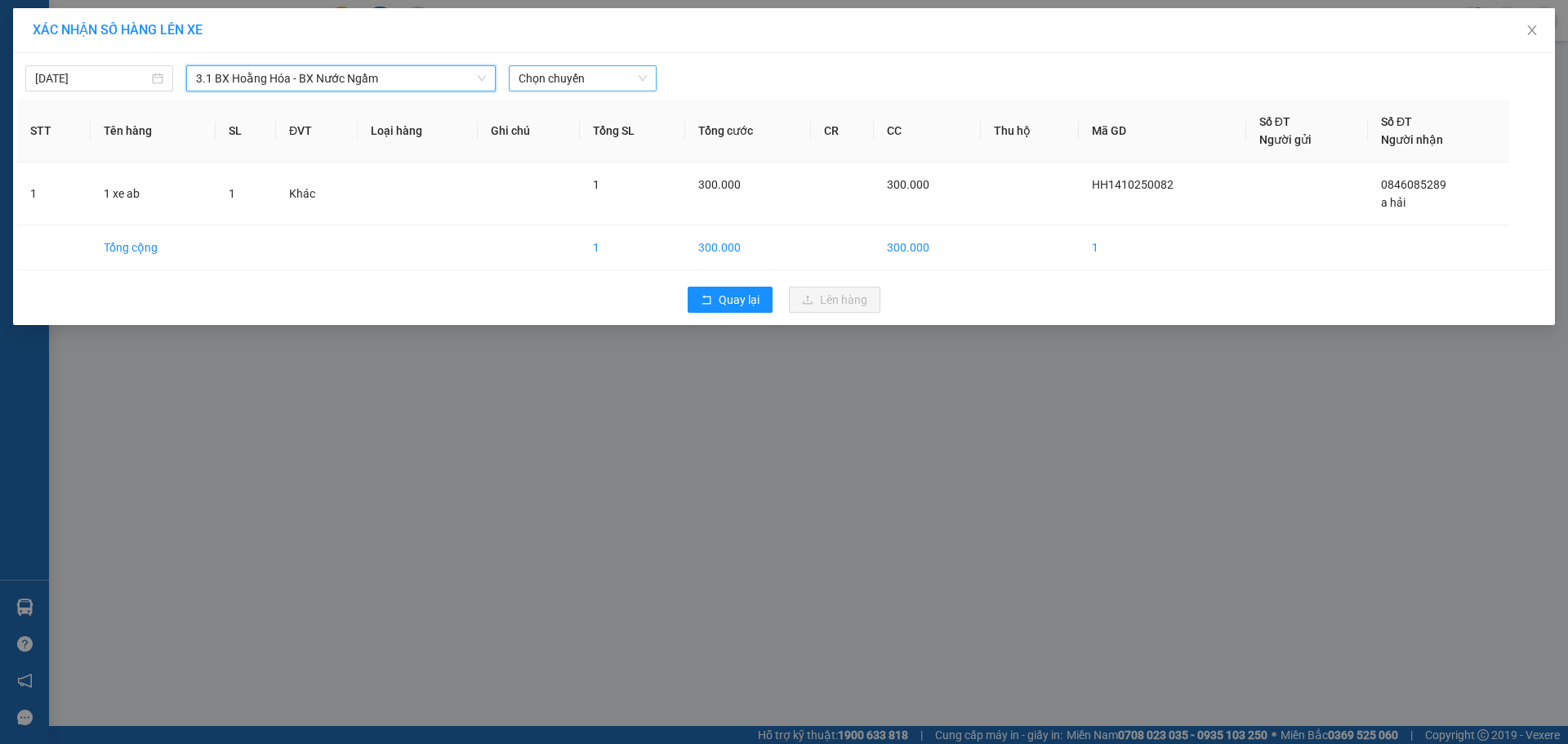
click at [561, 73] on span "Chọn chuyến" at bounding box center [582, 79] width 128 height 24
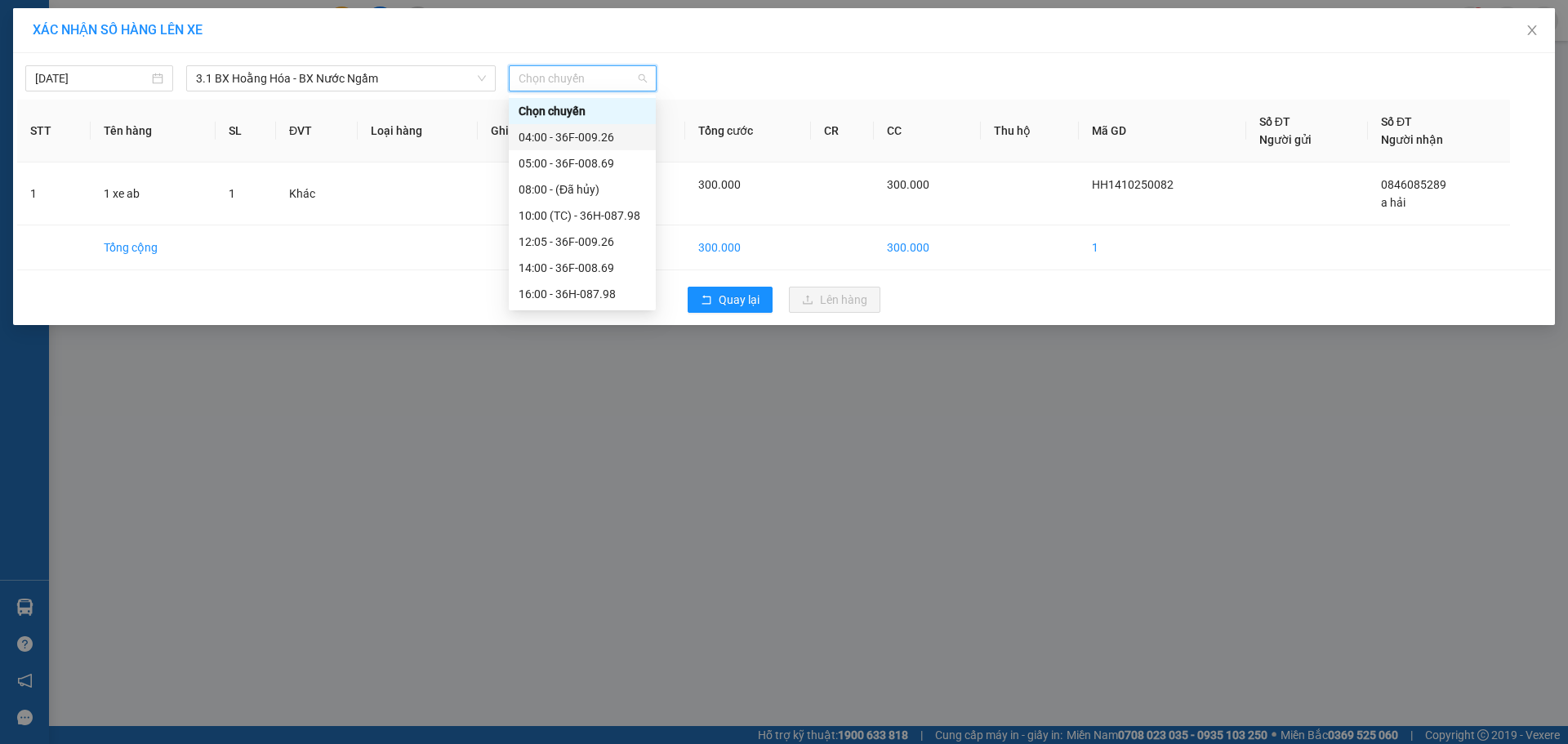
click at [556, 137] on div "04:00 - 36F-009.26" at bounding box center [582, 137] width 127 height 18
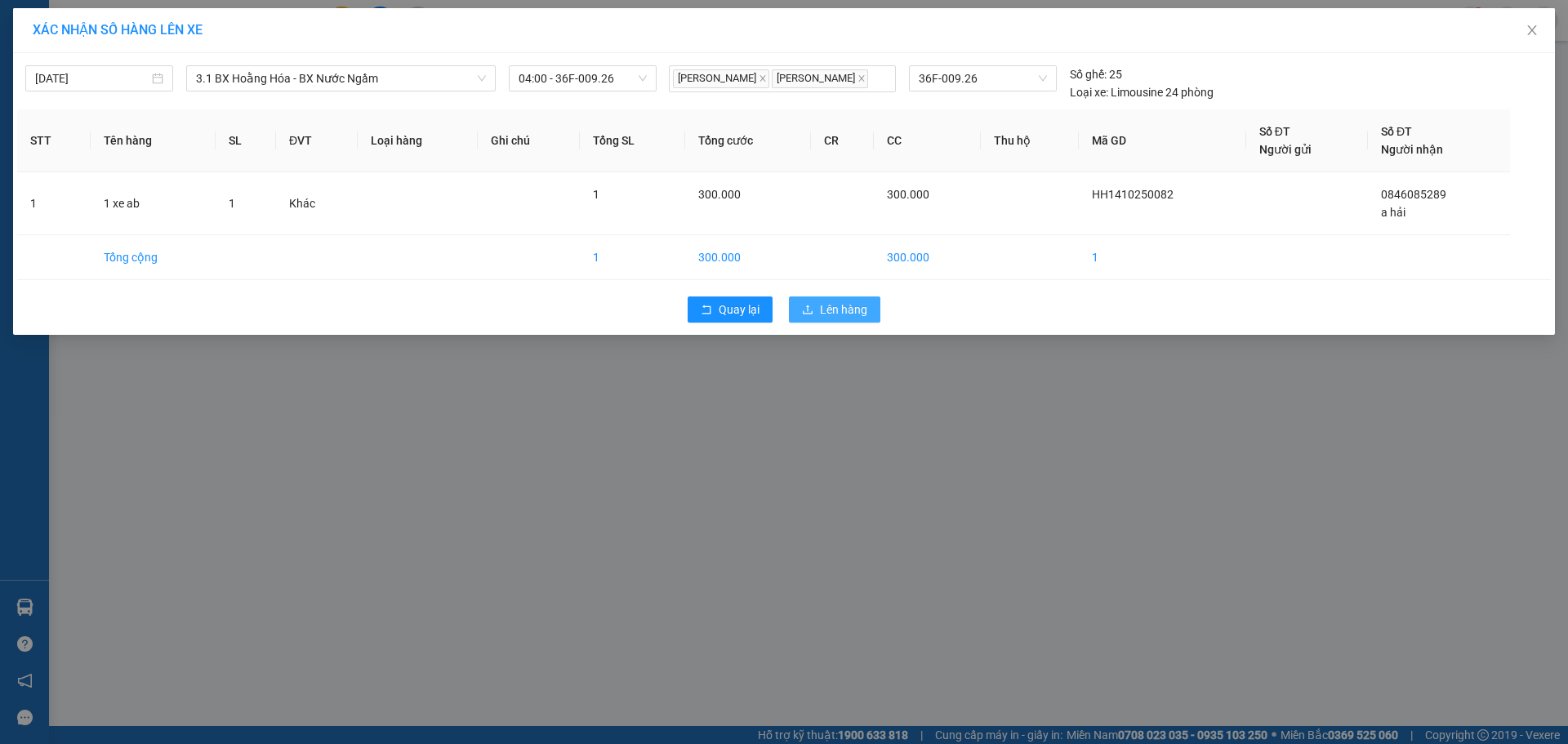
click at [829, 308] on span "Lên hàng" at bounding box center [844, 309] width 48 height 18
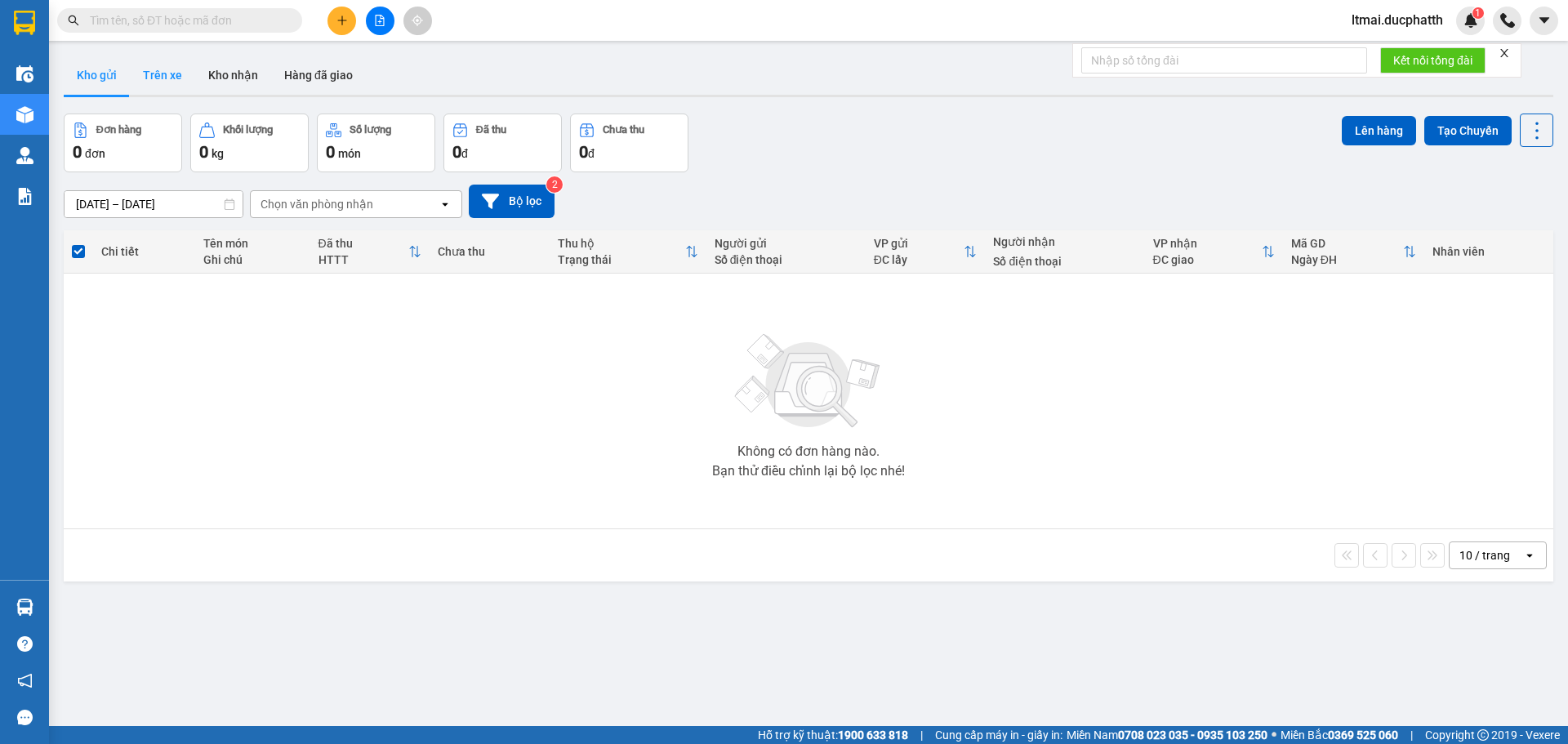
click at [170, 65] on button "Trên xe" at bounding box center [163, 75] width 66 height 39
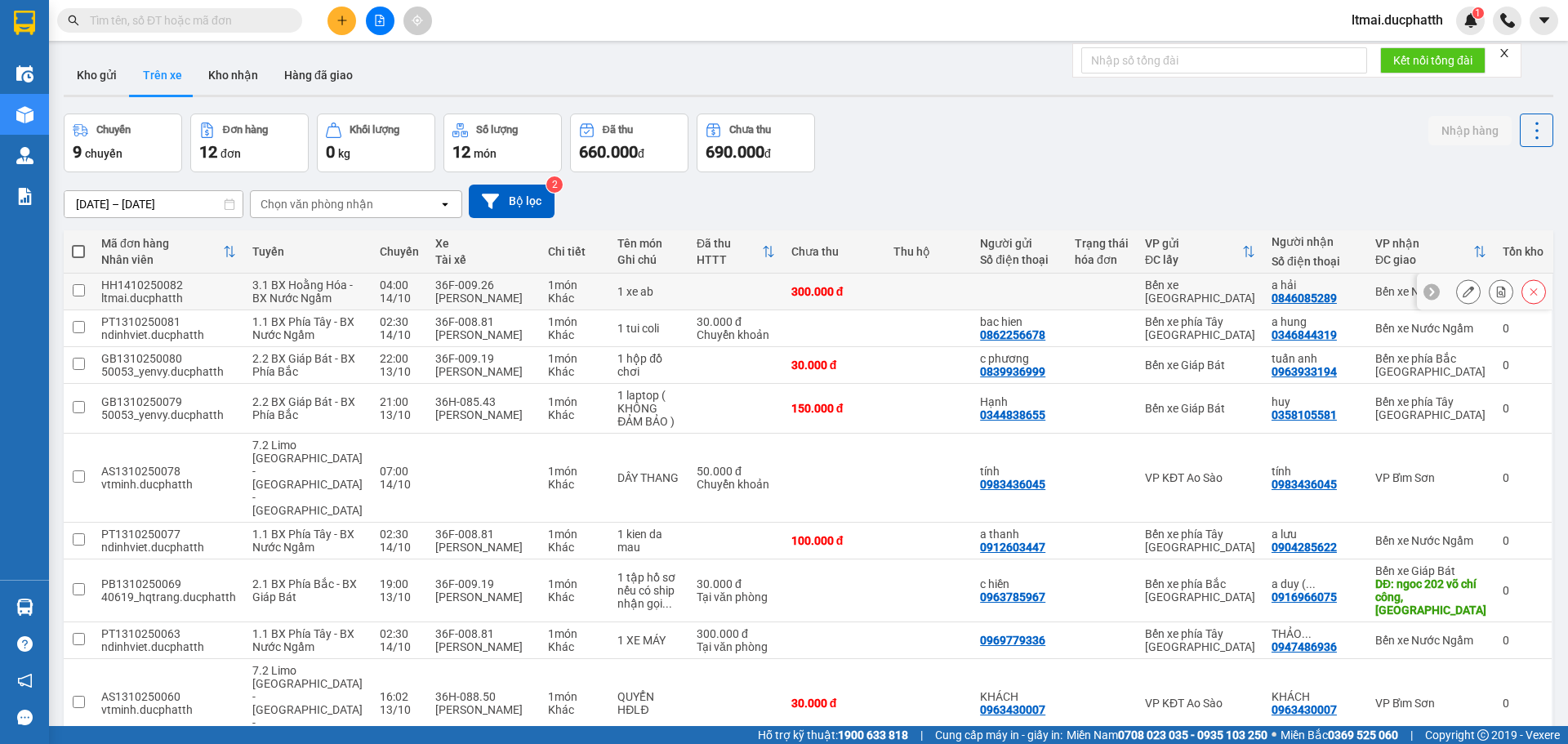
click at [1456, 300] on button at bounding box center [1468, 291] width 22 height 28
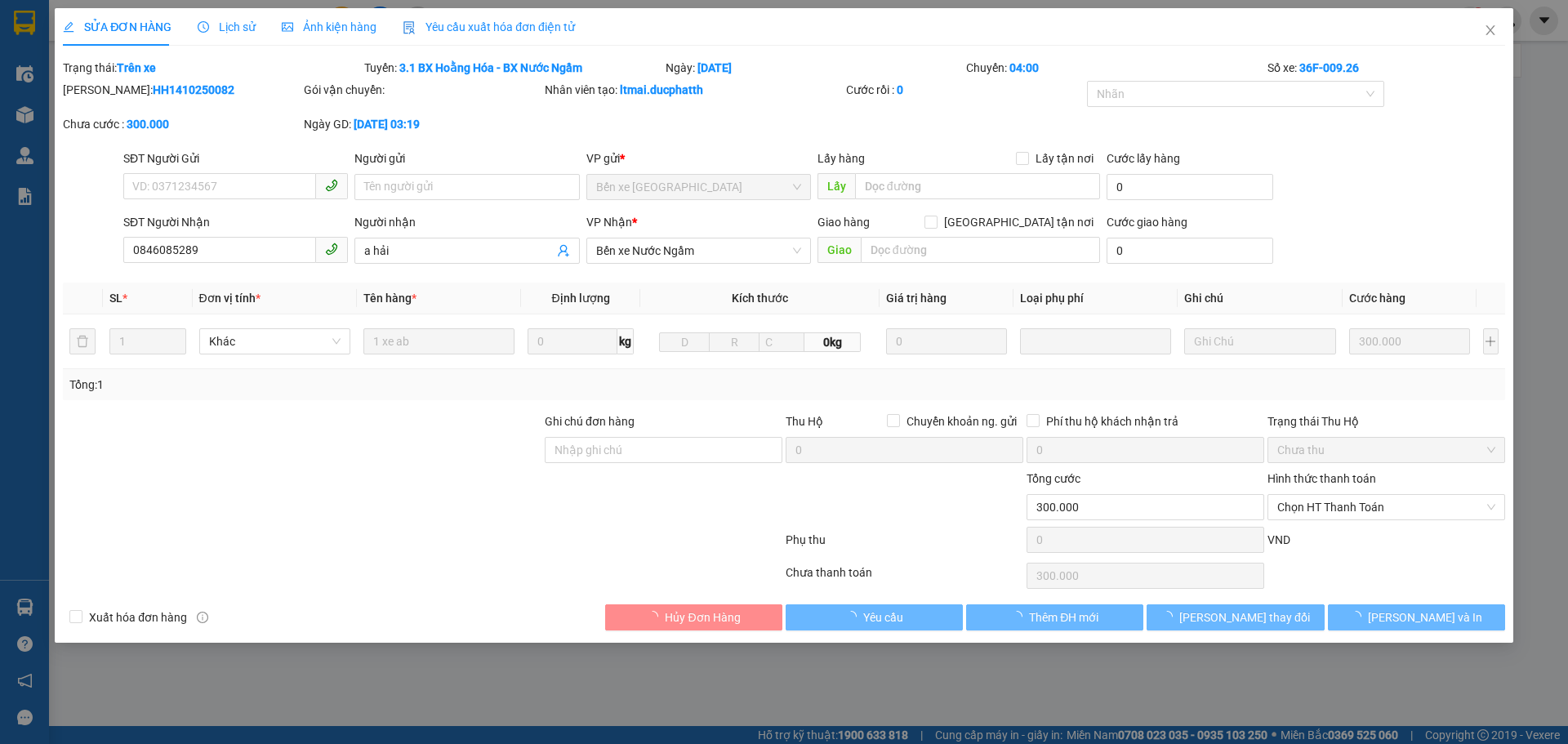
type input "0846085289"
type input "a hải"
type input "0"
type input "300.000"
click at [1311, 482] on label "Hình thức thanh toán" at bounding box center [1322, 479] width 109 height 13
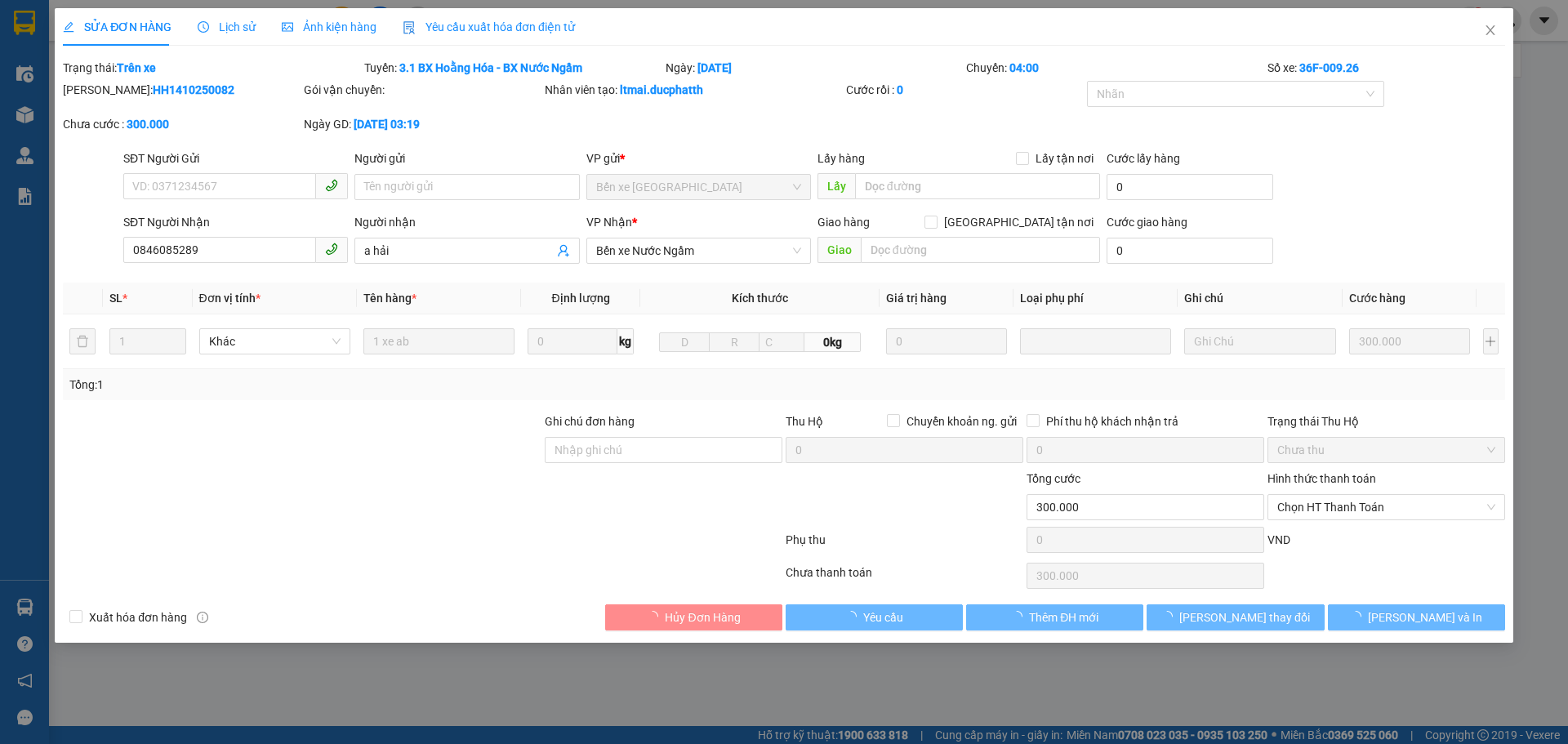
click at [1311, 495] on input "Hình thức thanh toán" at bounding box center [1381, 507] width 206 height 24
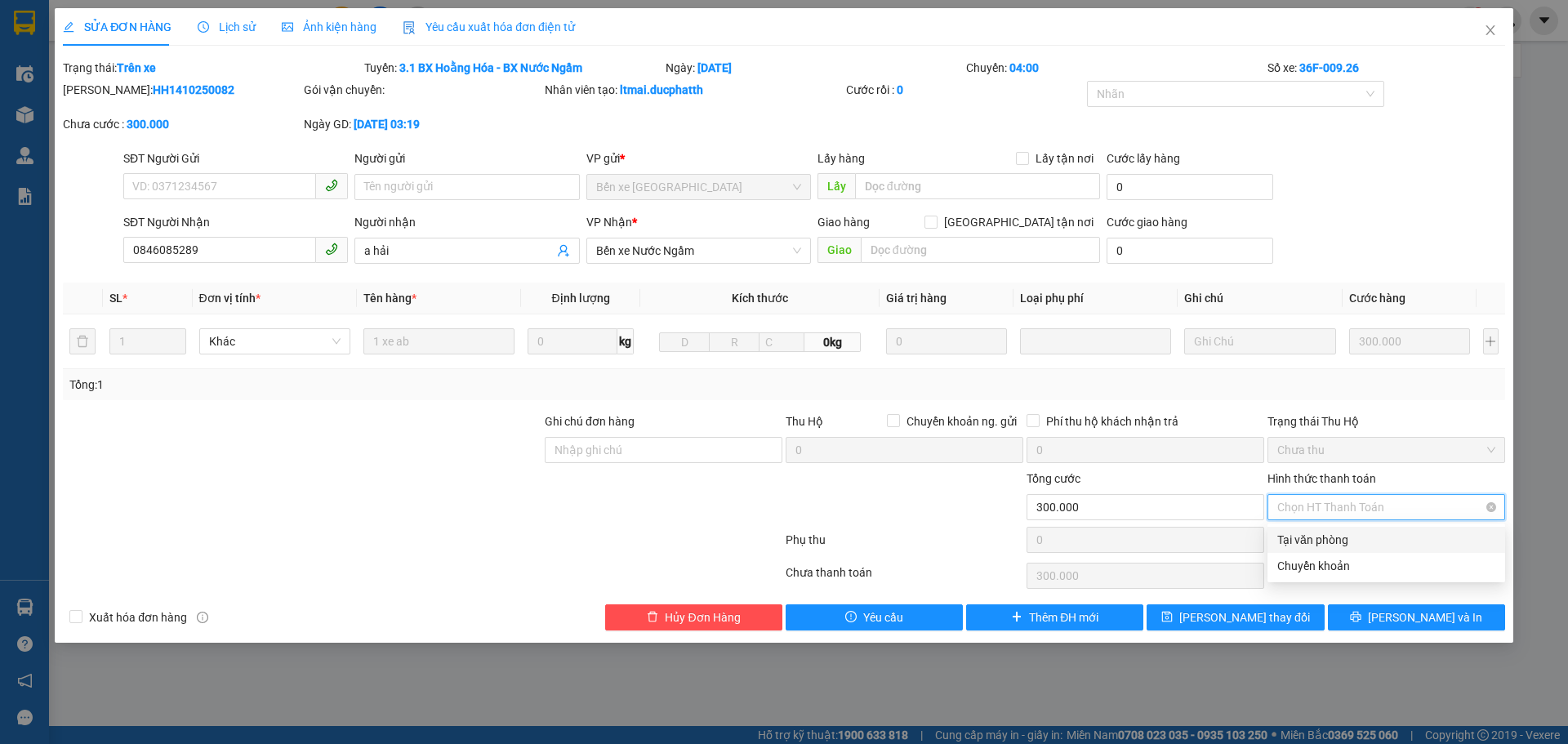
click at [1315, 502] on span "Chọn HT Thanh Toán" at bounding box center [1386, 507] width 218 height 24
click at [1319, 534] on div "Tại văn phòng" at bounding box center [1386, 539] width 218 height 18
type input "0"
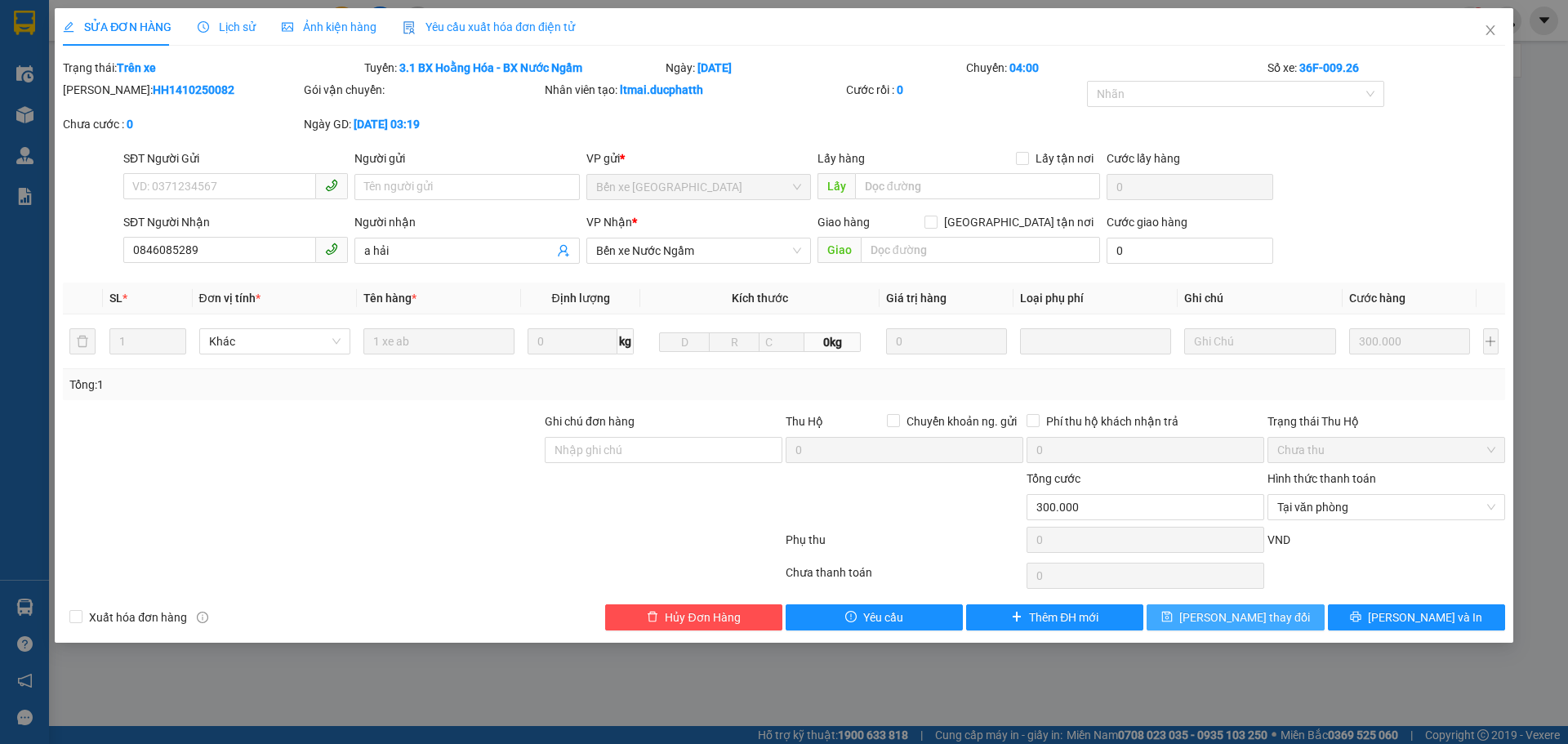
click at [1222, 624] on span "Lưu thay đổi" at bounding box center [1244, 617] width 130 height 18
